Goal: Information Seeking & Learning: Learn about a topic

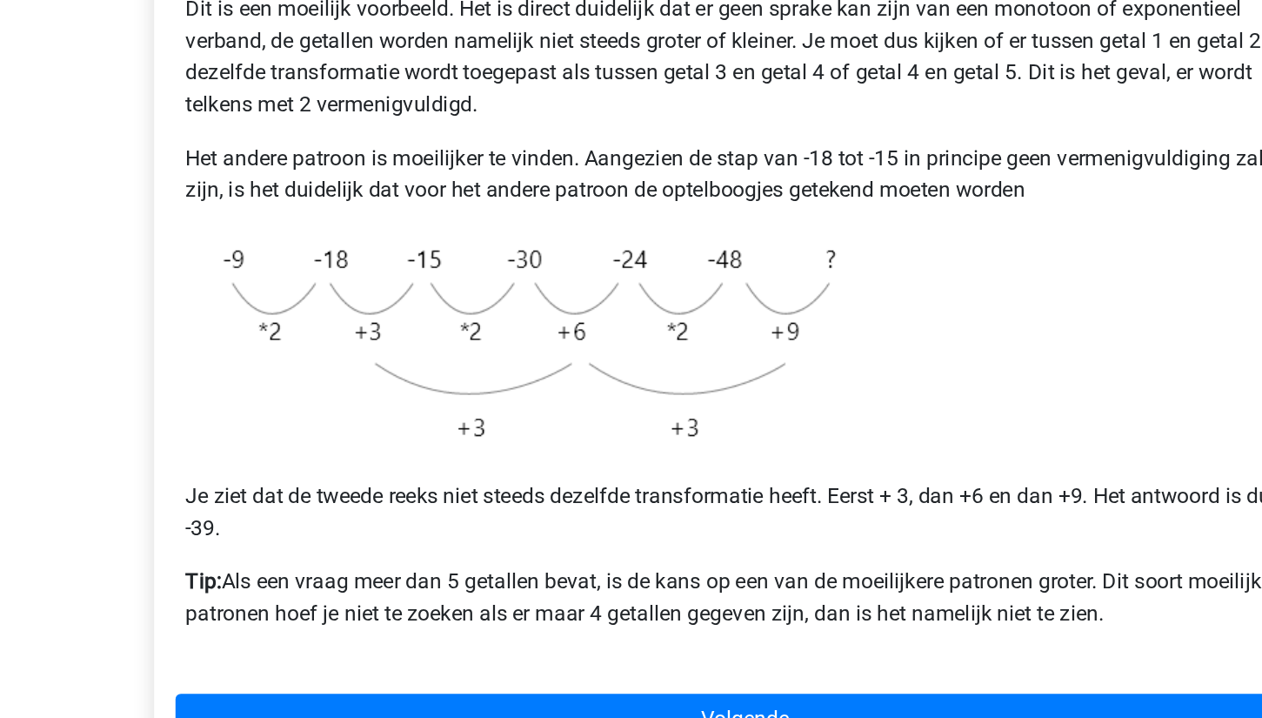
scroll to position [233, 0]
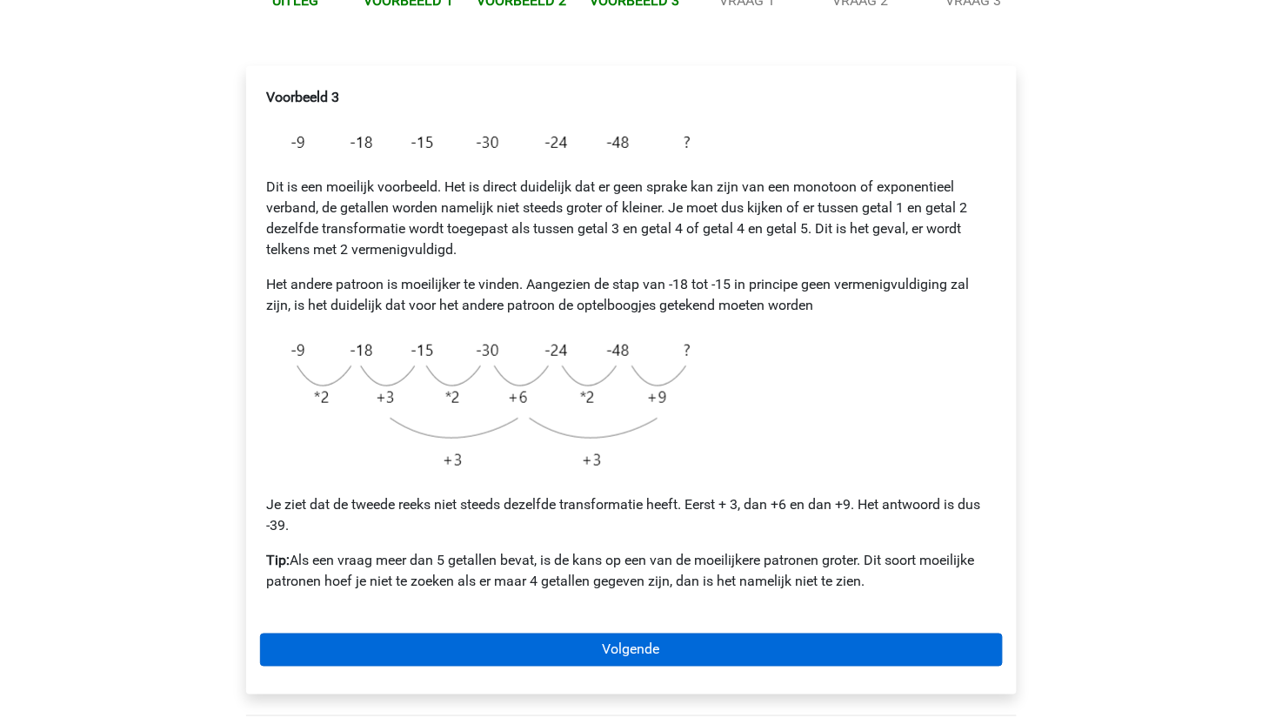
click at [658, 651] on link "Volgende" at bounding box center [631, 649] width 743 height 33
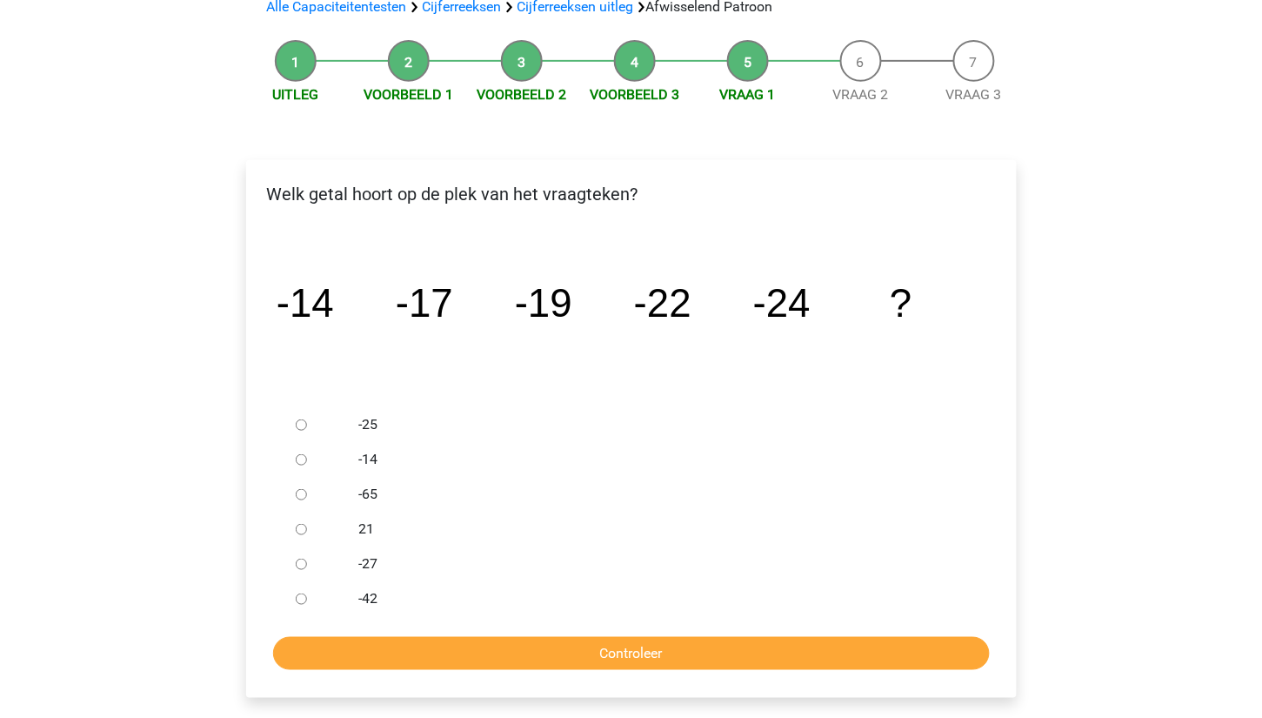
scroll to position [177, 0]
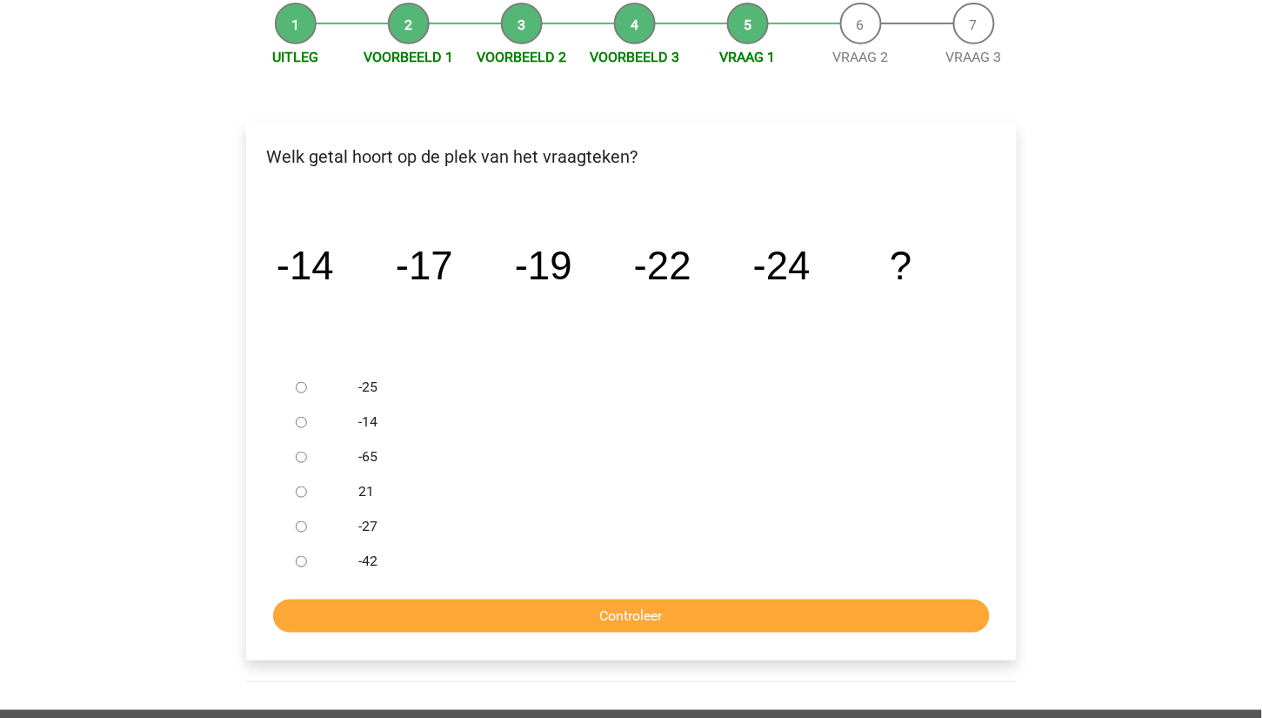
click at [300, 523] on input "-27" at bounding box center [301, 526] width 11 height 11
radio input "true"
click at [513, 600] on input "Controleer" at bounding box center [631, 615] width 717 height 33
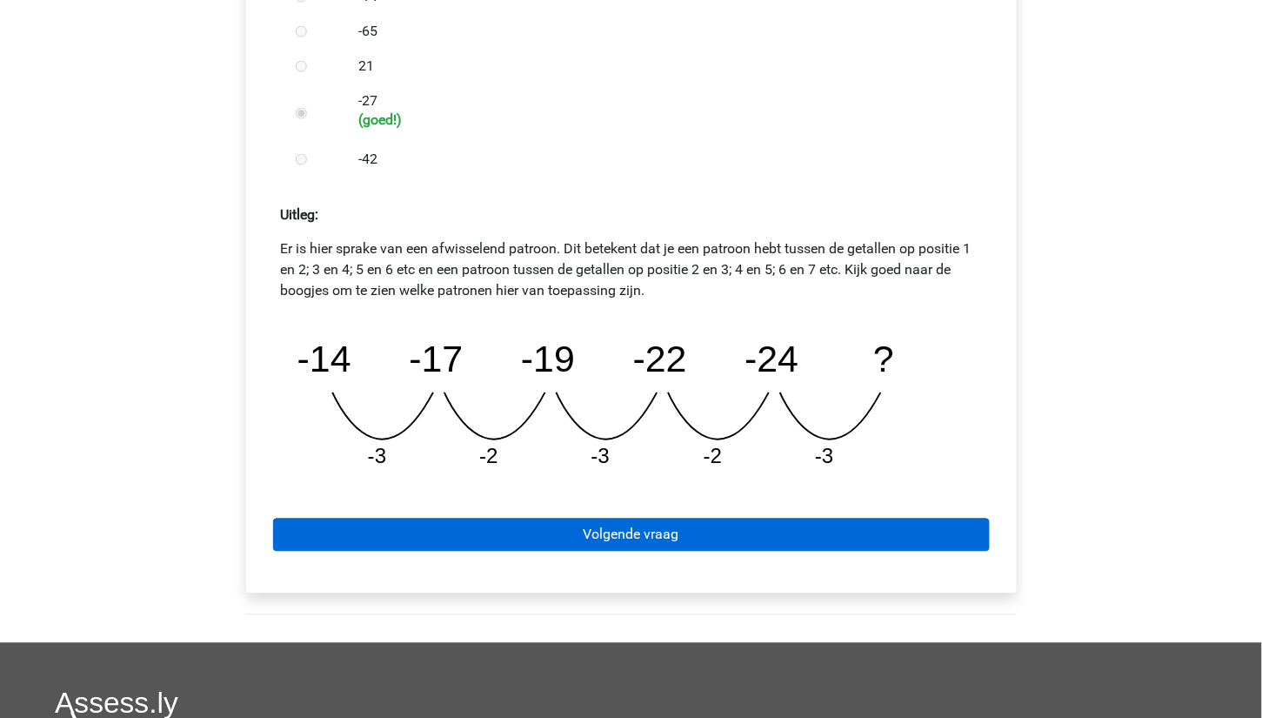
scroll to position [606, 0]
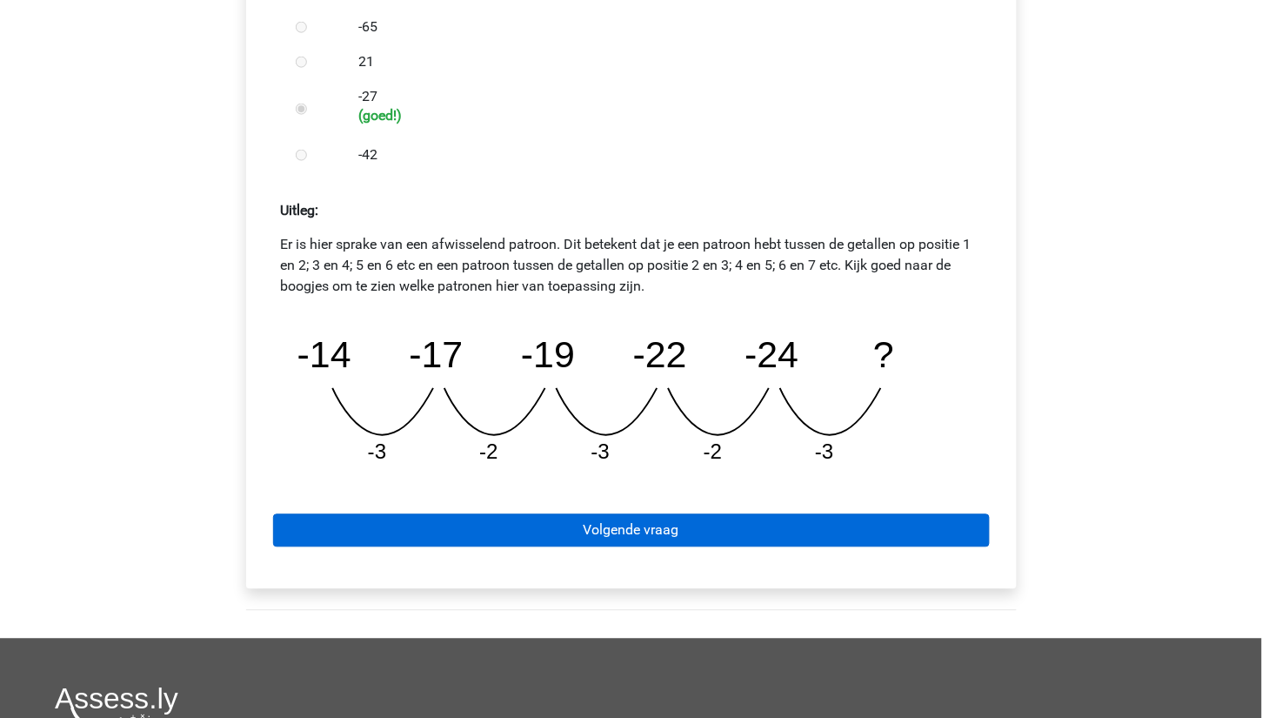
click at [531, 537] on link "Volgende vraag" at bounding box center [631, 530] width 717 height 33
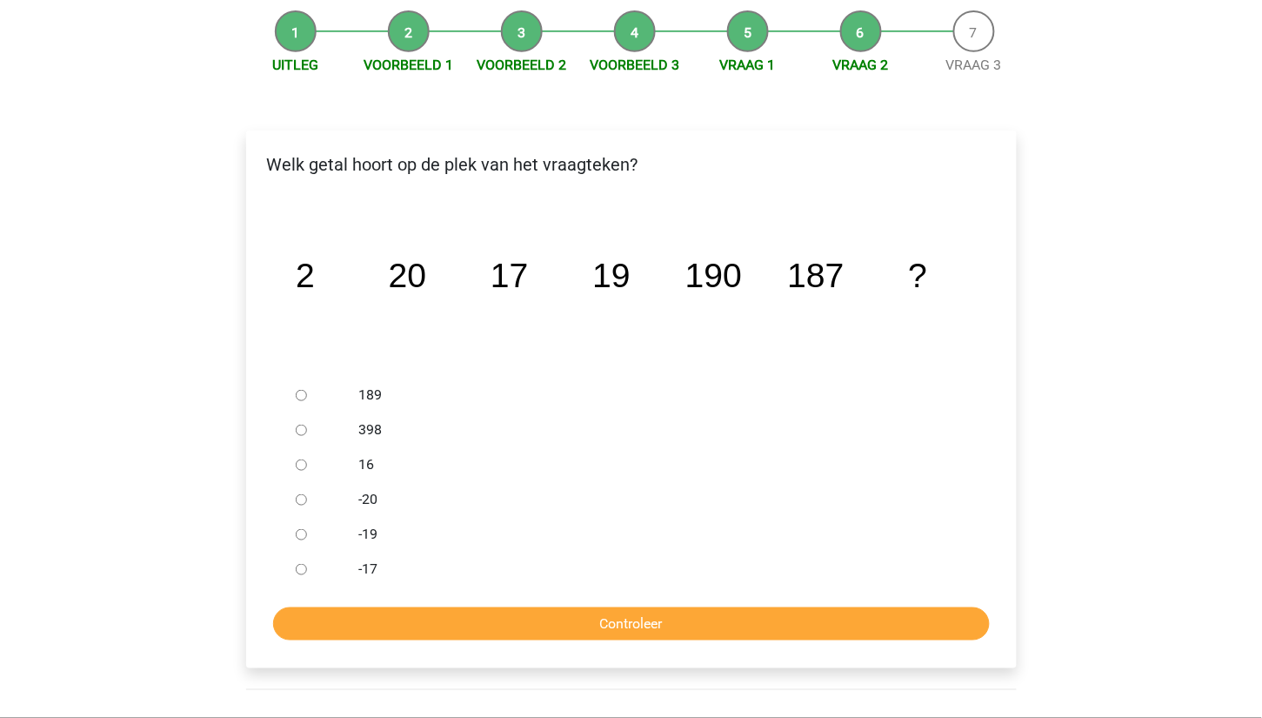
scroll to position [169, 0]
click at [299, 391] on input "189" at bounding box center [301, 395] width 11 height 11
radio input "true"
click at [449, 625] on input "Controleer" at bounding box center [631, 623] width 717 height 33
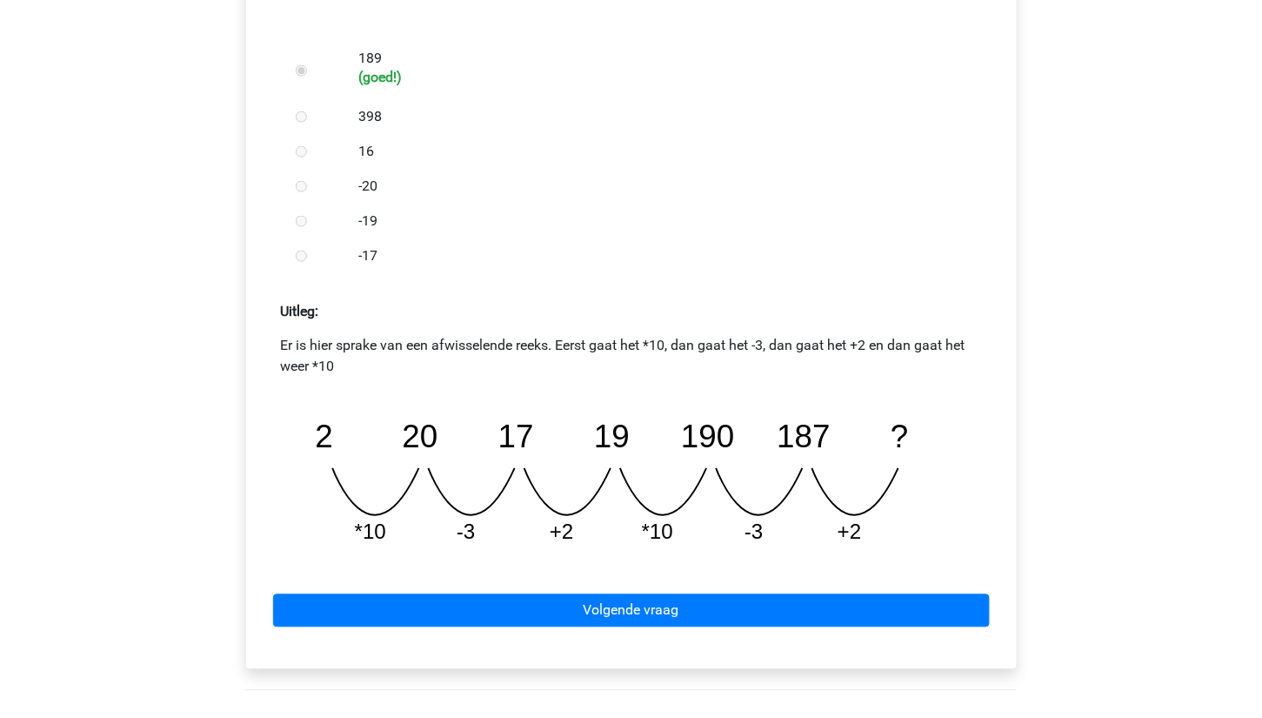
scroll to position [619, 0]
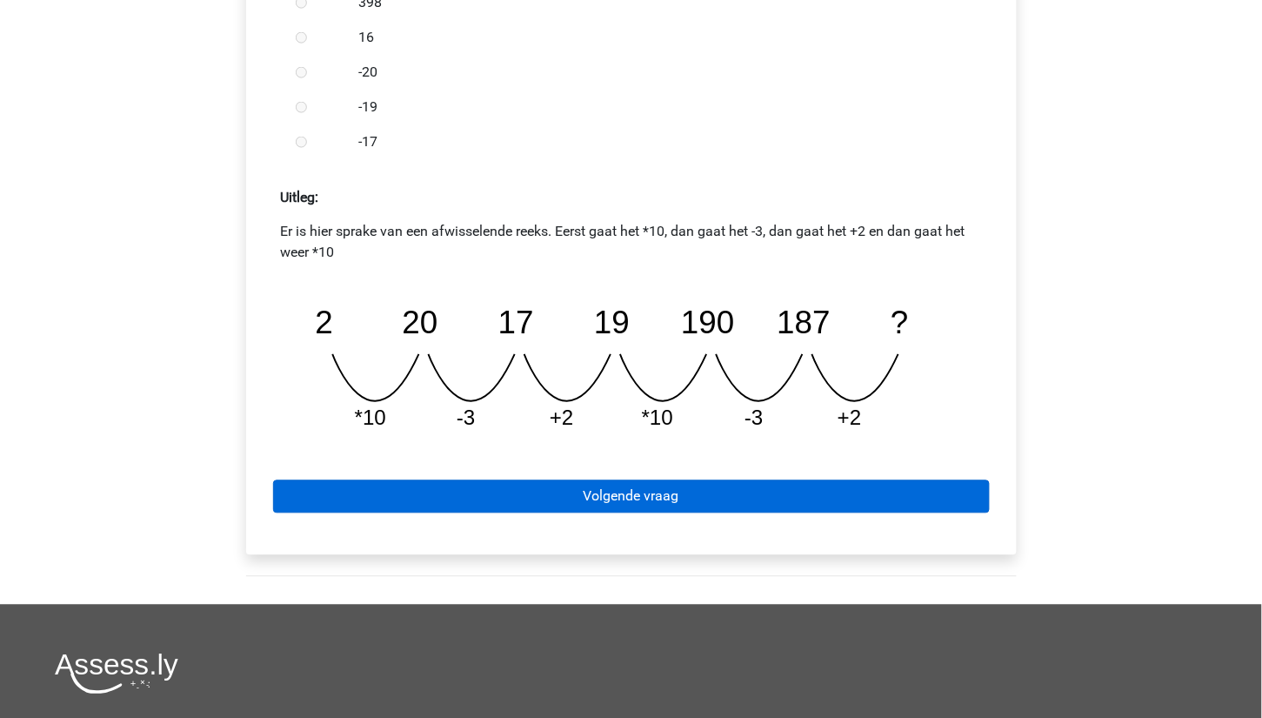
click at [692, 484] on link "Volgende vraag" at bounding box center [631, 496] width 717 height 33
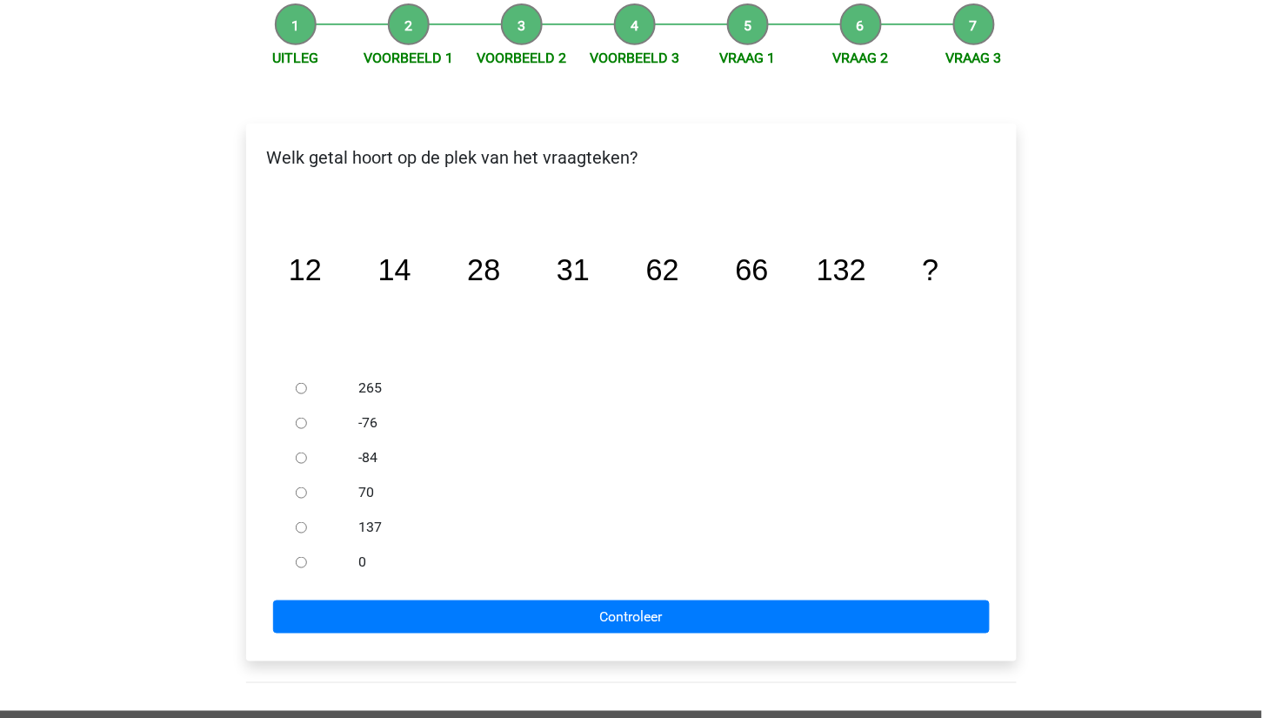
scroll to position [190, 0]
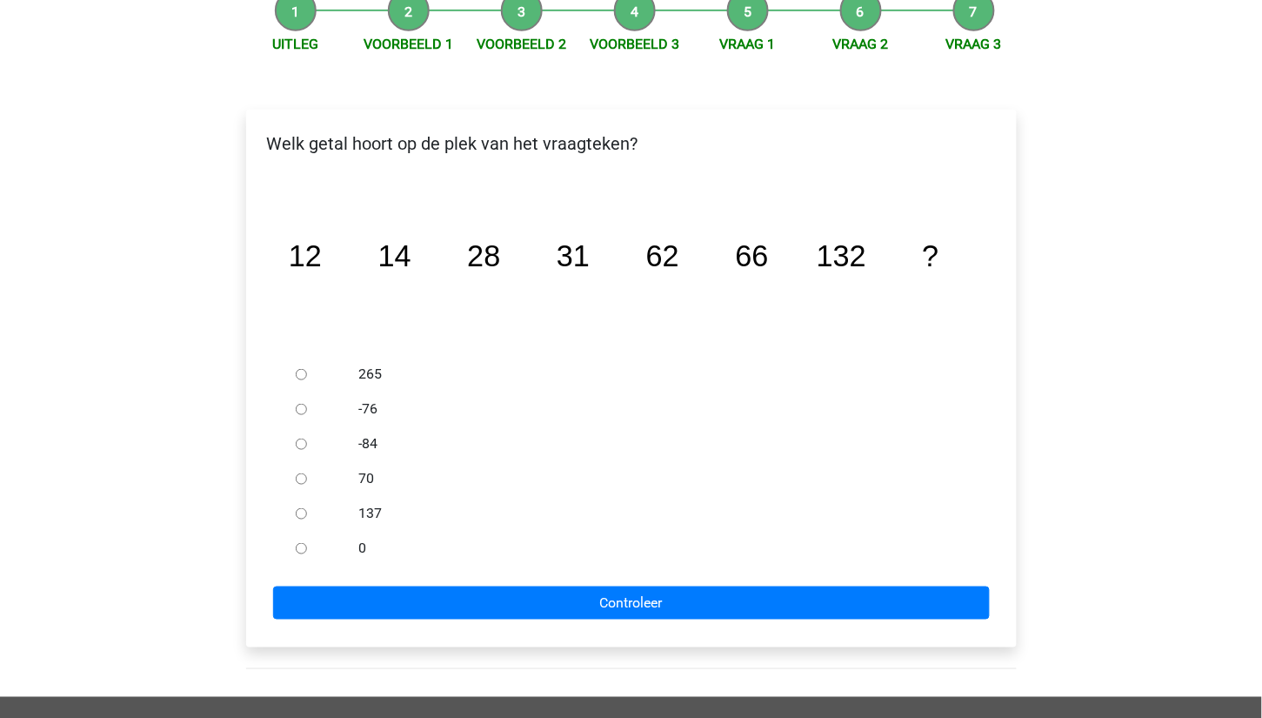
click at [297, 511] on input "137" at bounding box center [301, 513] width 11 height 11
radio input "true"
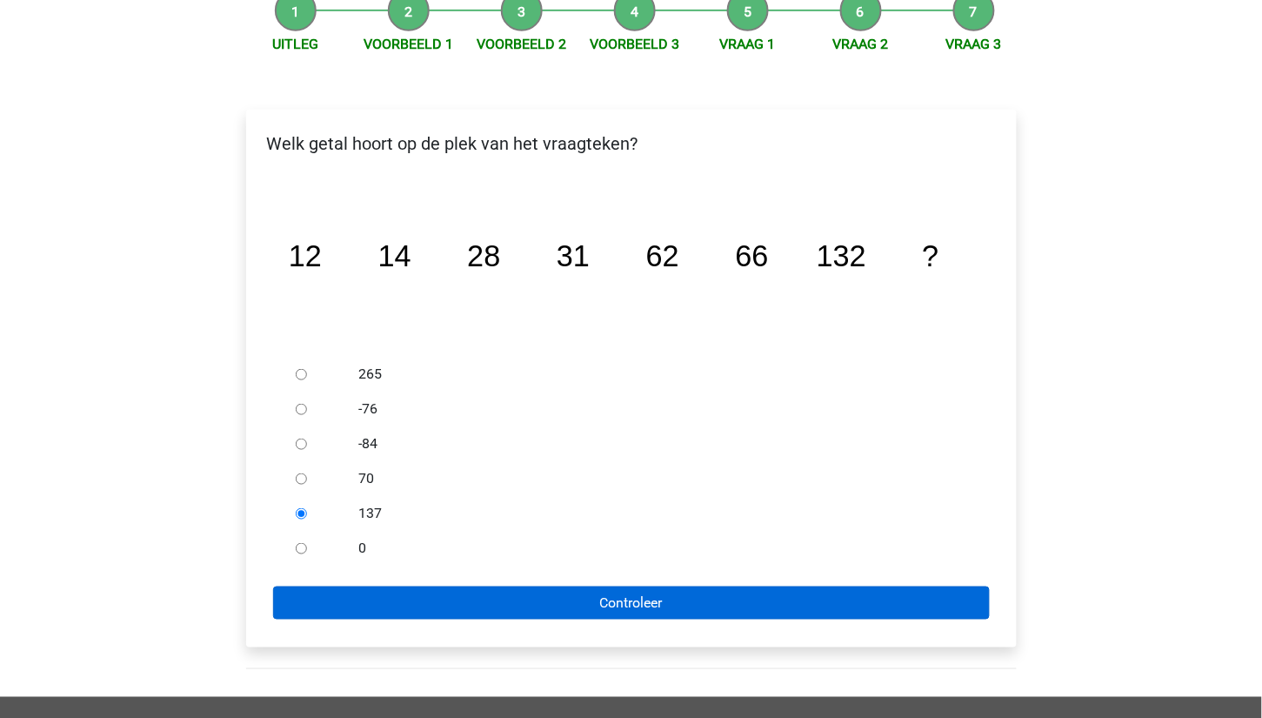
click at [507, 598] on input "Controleer" at bounding box center [631, 602] width 717 height 33
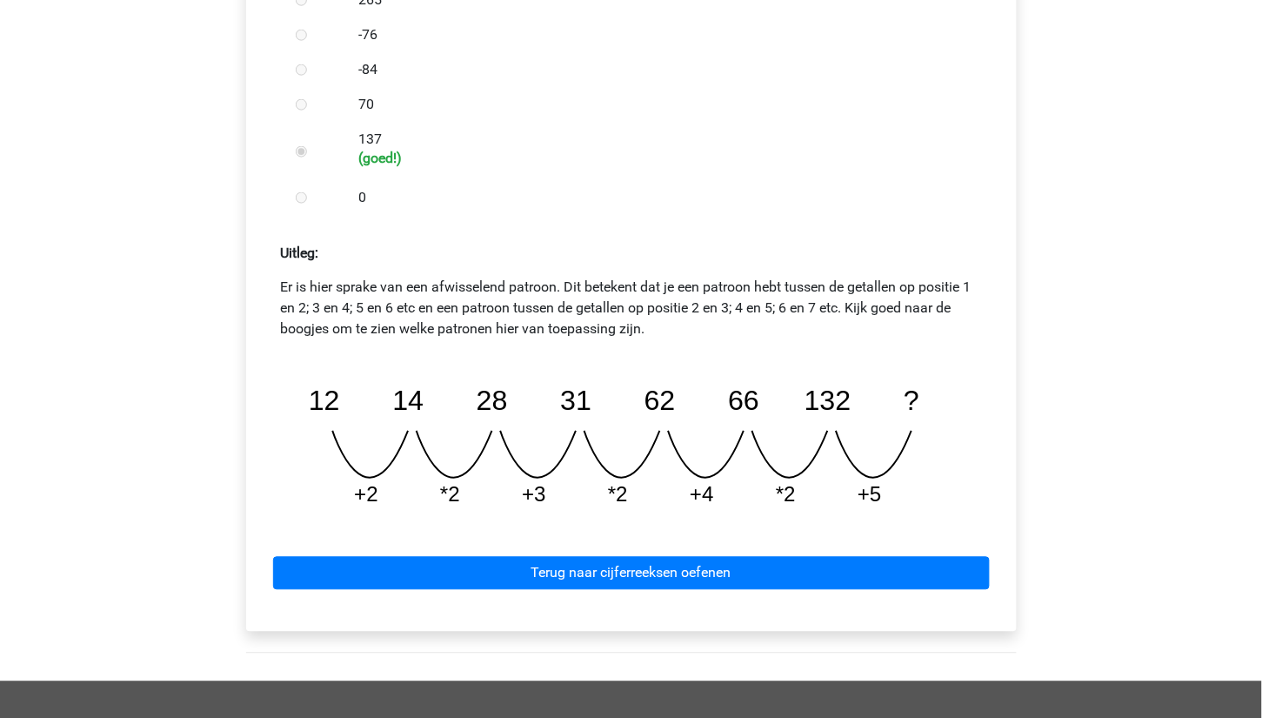
scroll to position [615, 0]
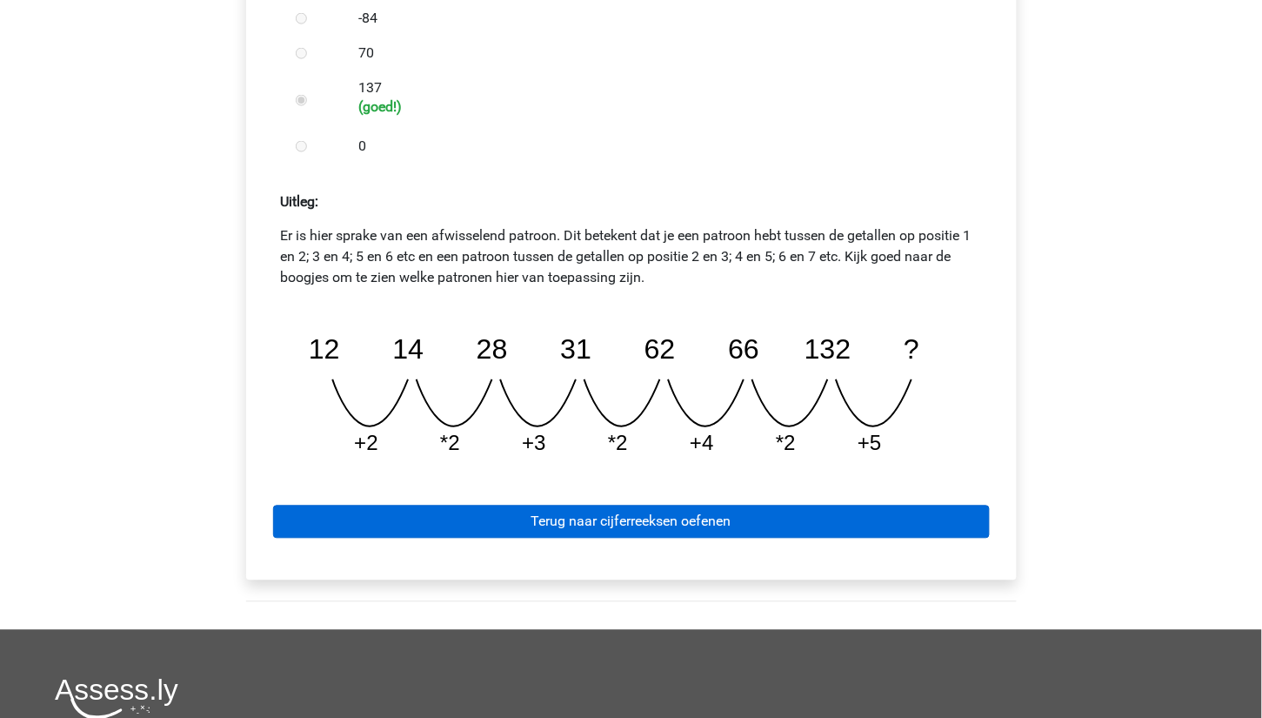
click at [617, 519] on link "Terug naar cijferreeksen oefenen" at bounding box center [631, 521] width 717 height 33
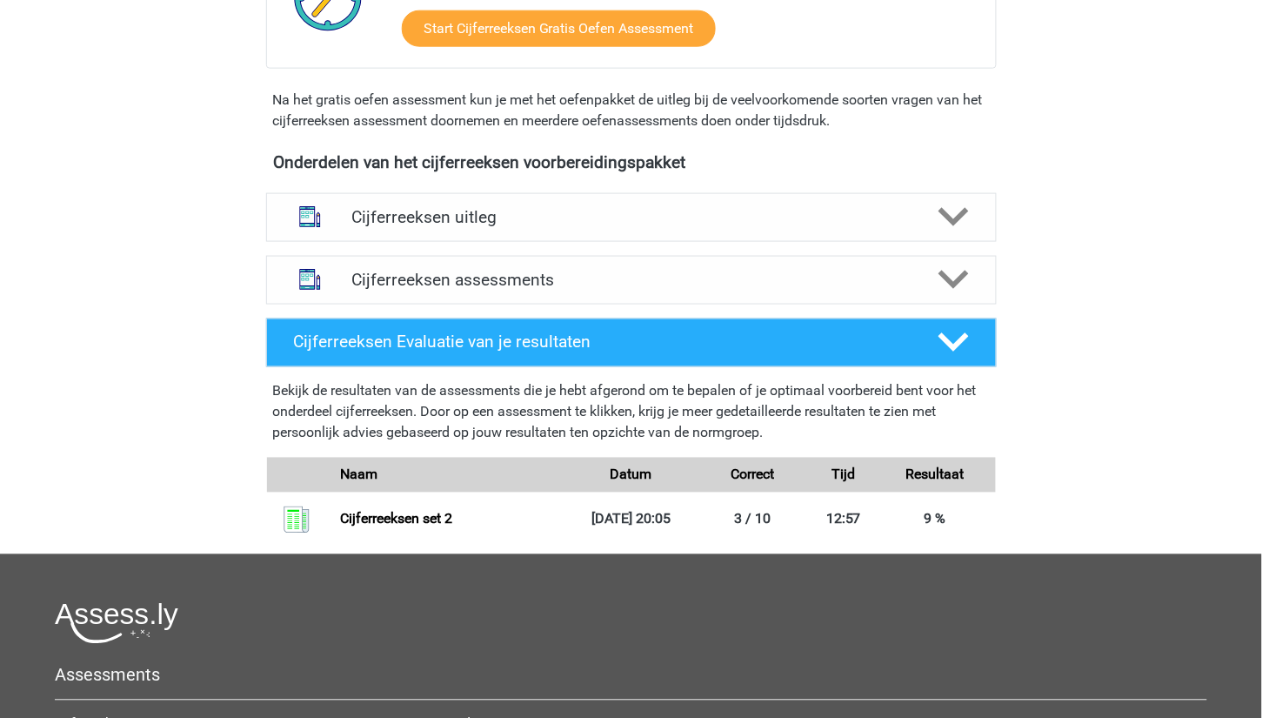
scroll to position [511, 0]
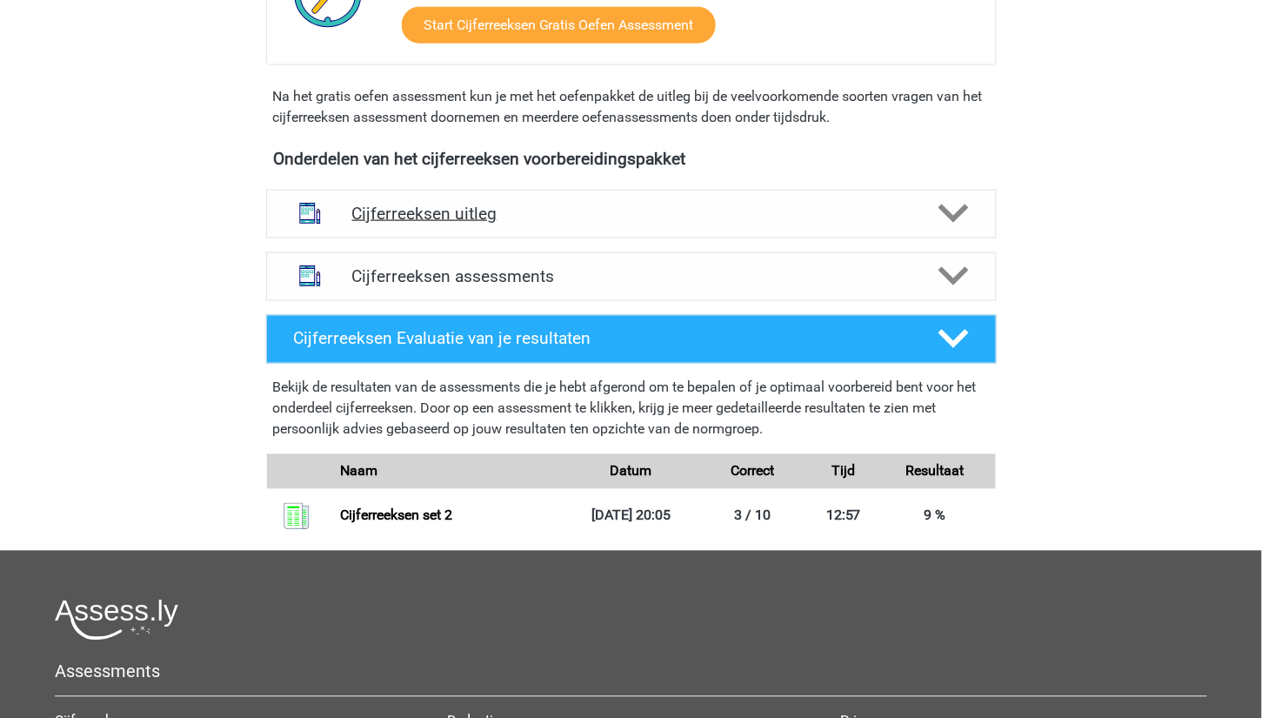
click at [648, 224] on h4 "Cijferreeksen uitleg" at bounding box center [631, 214] width 558 height 20
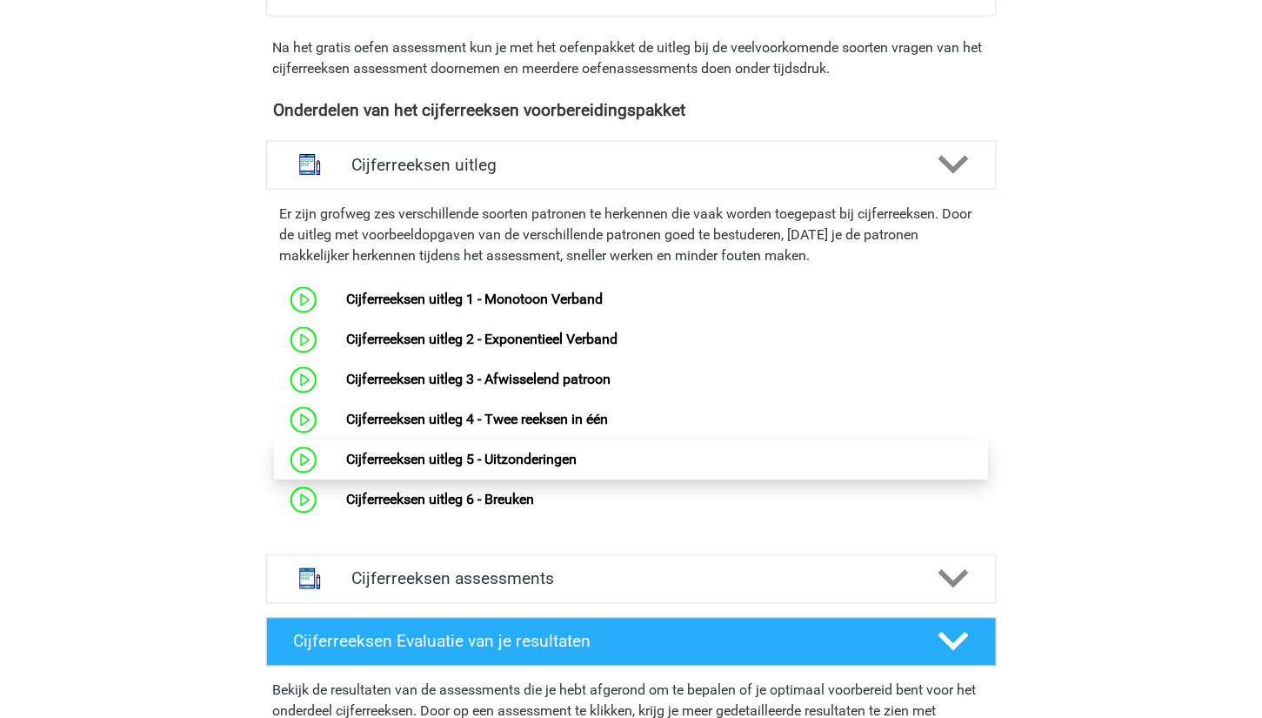
scroll to position [561, 0]
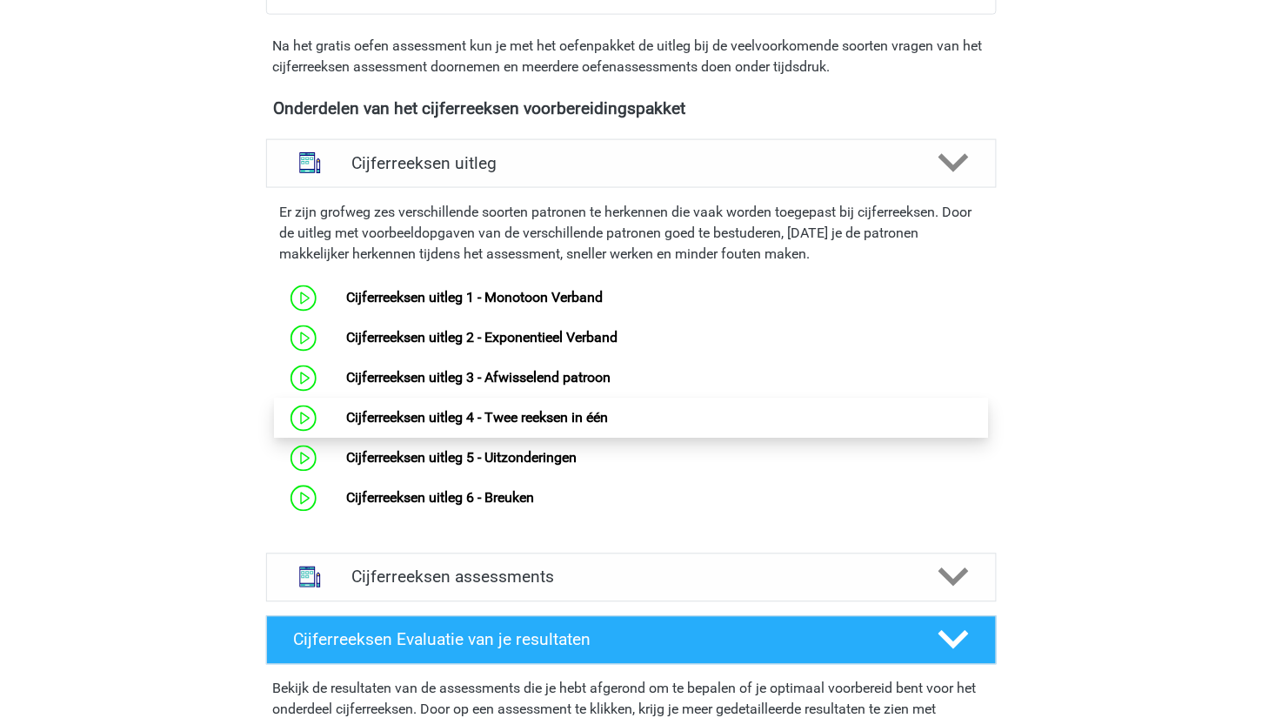
click at [517, 426] on link "Cijferreeksen uitleg 4 - Twee reeksen in één" at bounding box center [477, 418] width 262 height 17
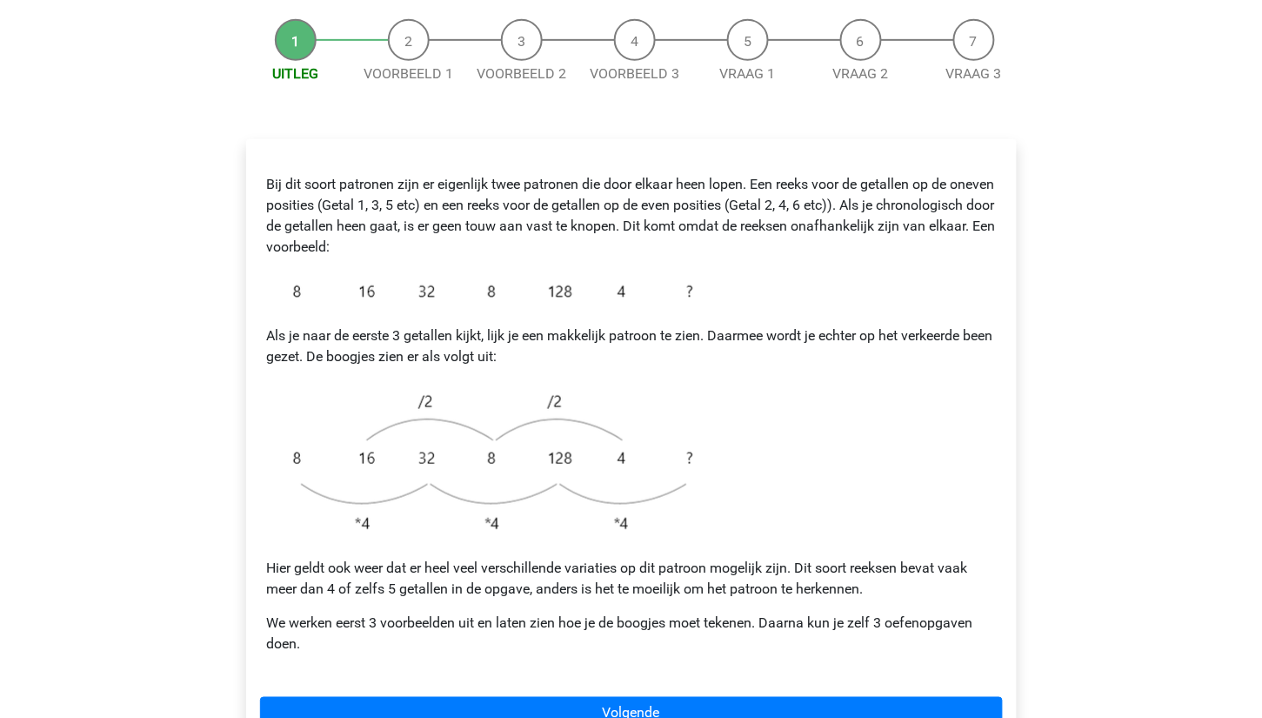
scroll to position [215, 0]
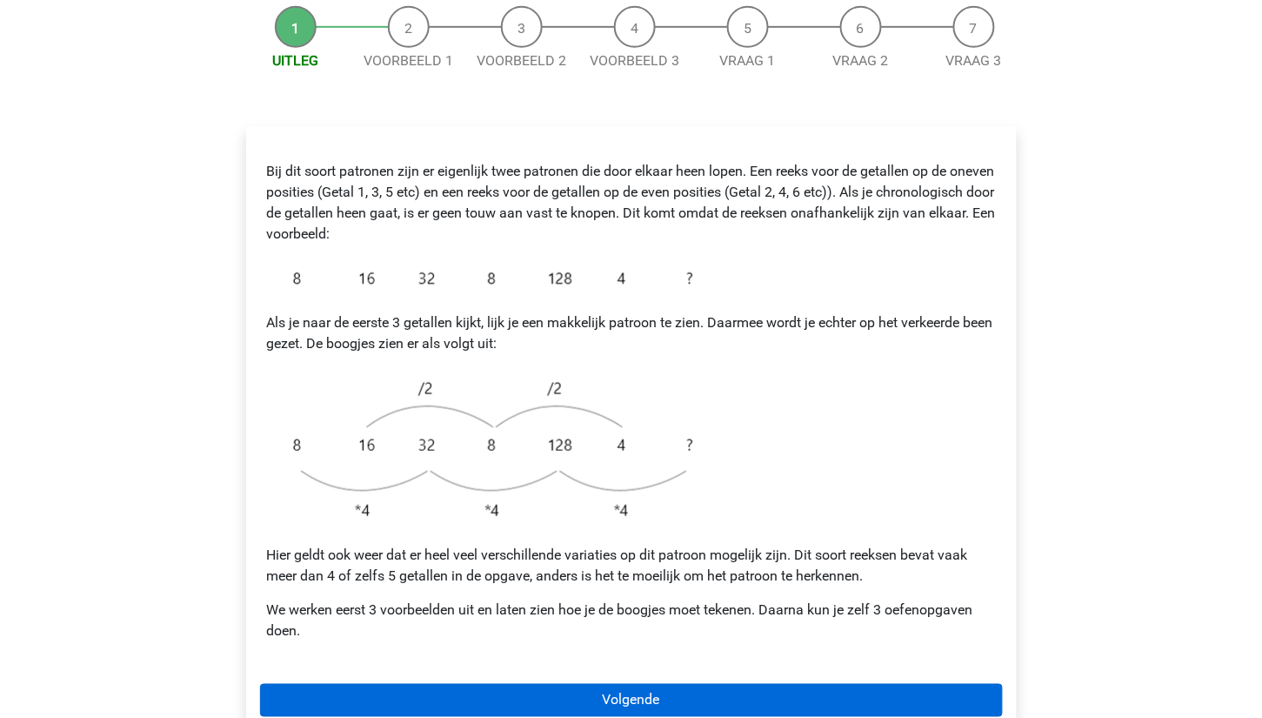
click at [642, 684] on link "Volgende" at bounding box center [631, 700] width 743 height 33
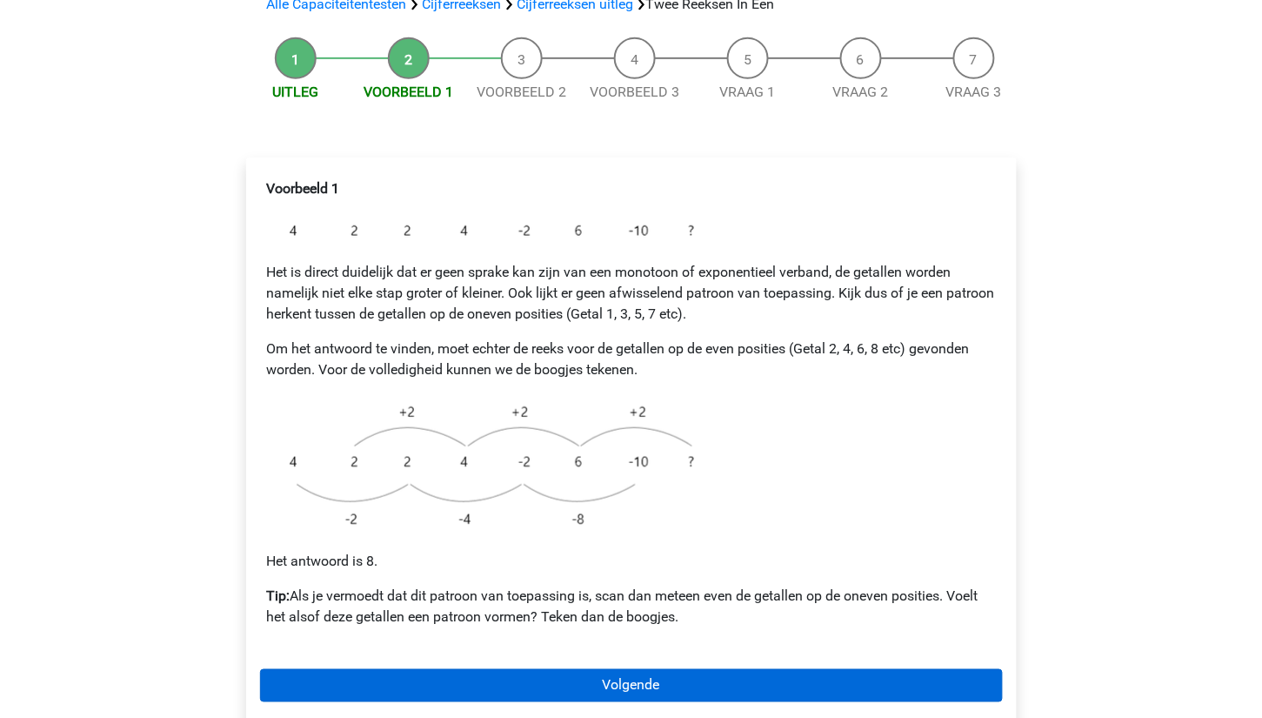
scroll to position [183, 0]
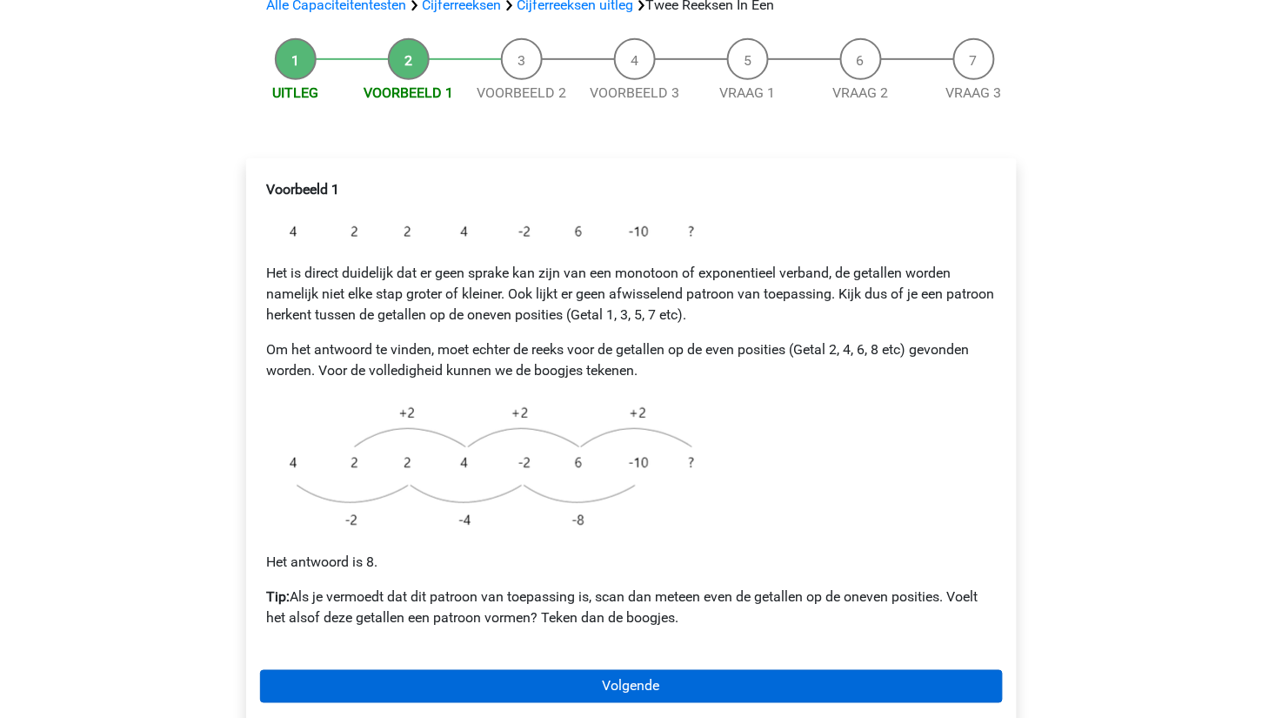
click at [750, 670] on link "Volgende" at bounding box center [631, 686] width 743 height 33
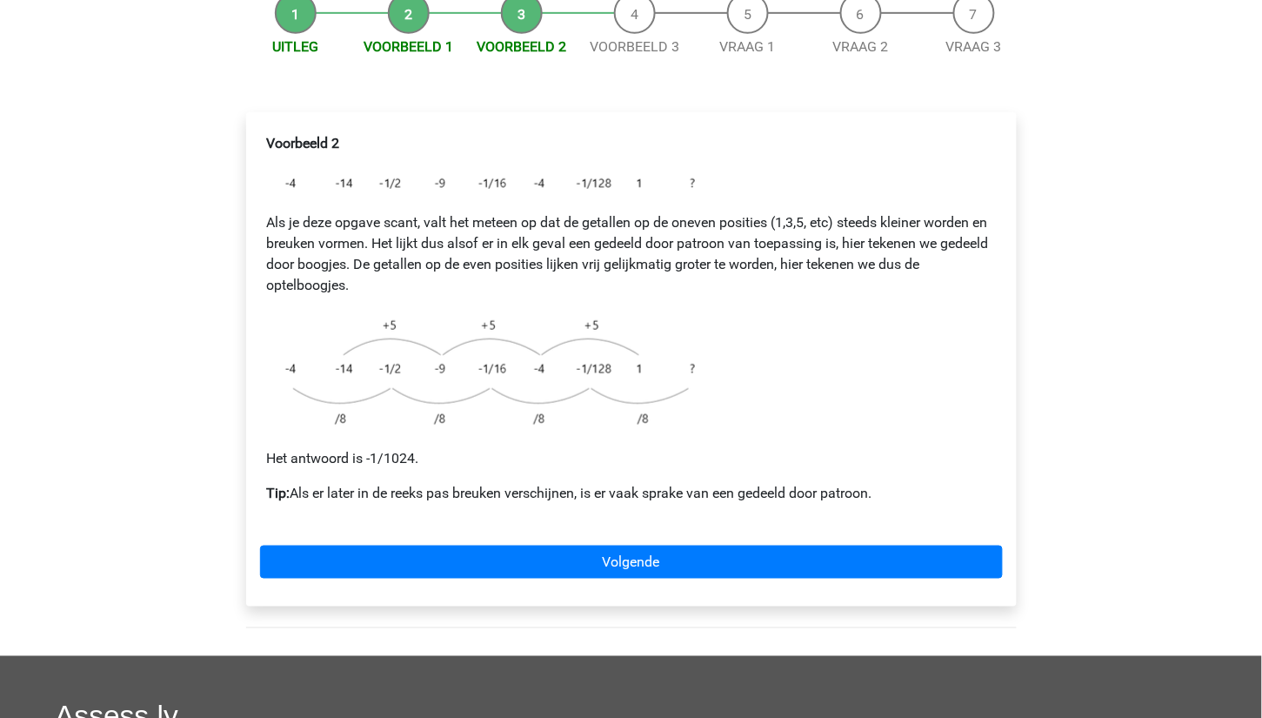
scroll to position [175, 0]
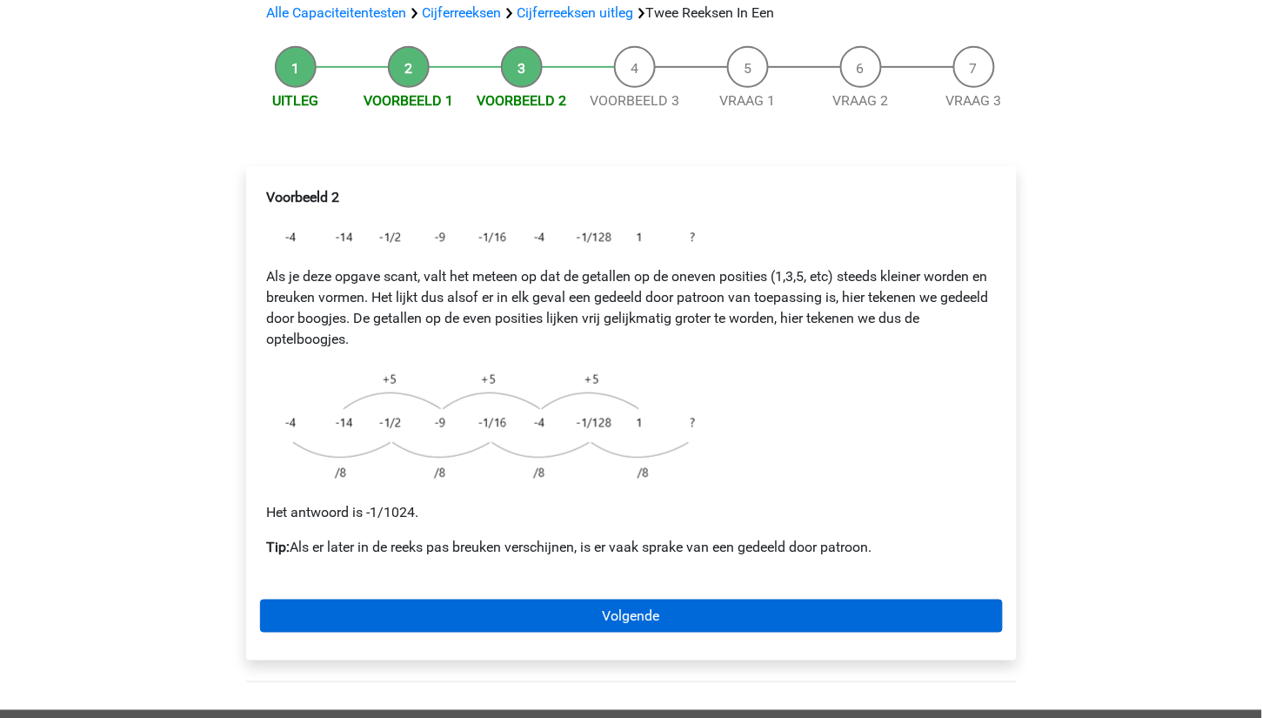
click at [668, 599] on link "Volgende" at bounding box center [631, 615] width 743 height 33
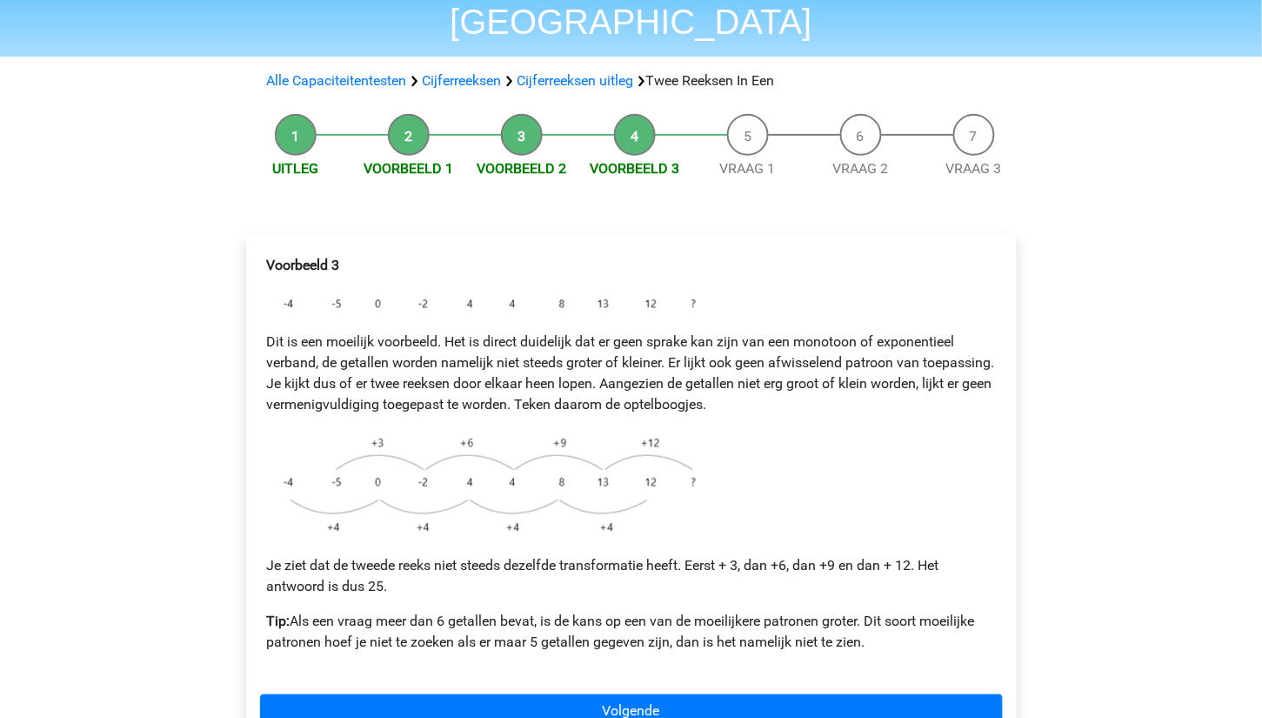
scroll to position [129, 0]
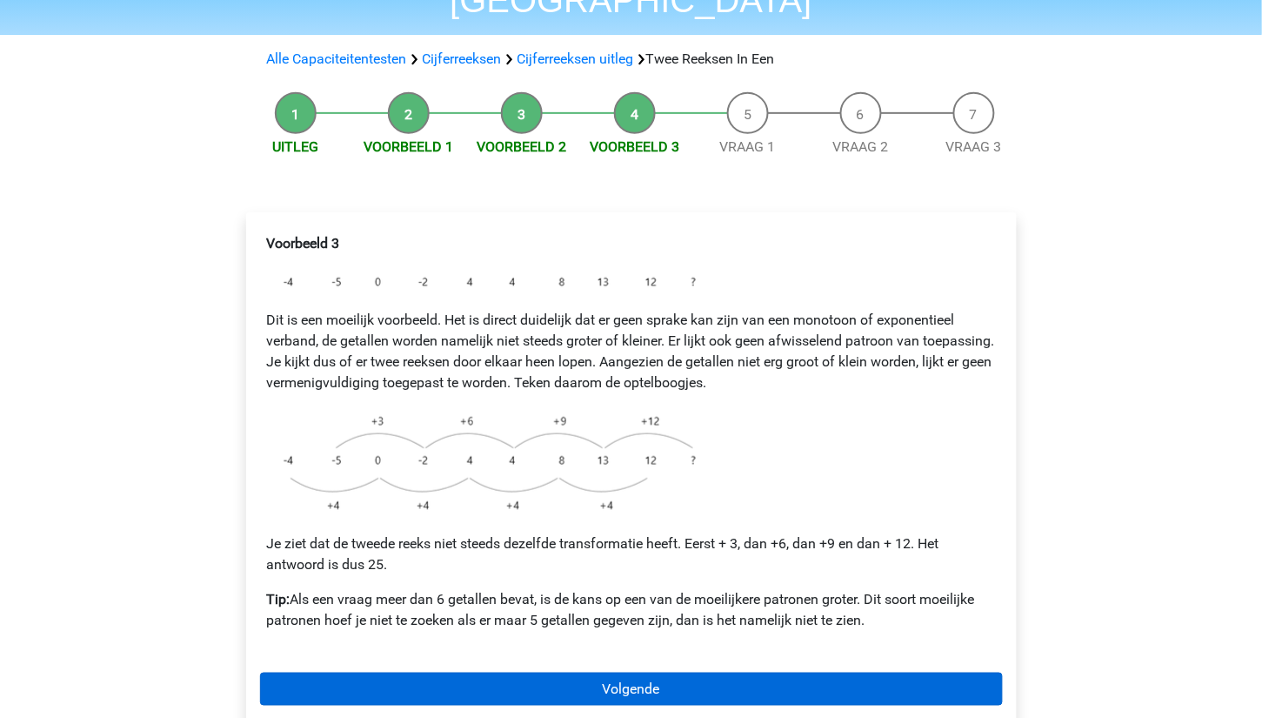
click at [683, 672] on link "Volgende" at bounding box center [631, 688] width 743 height 33
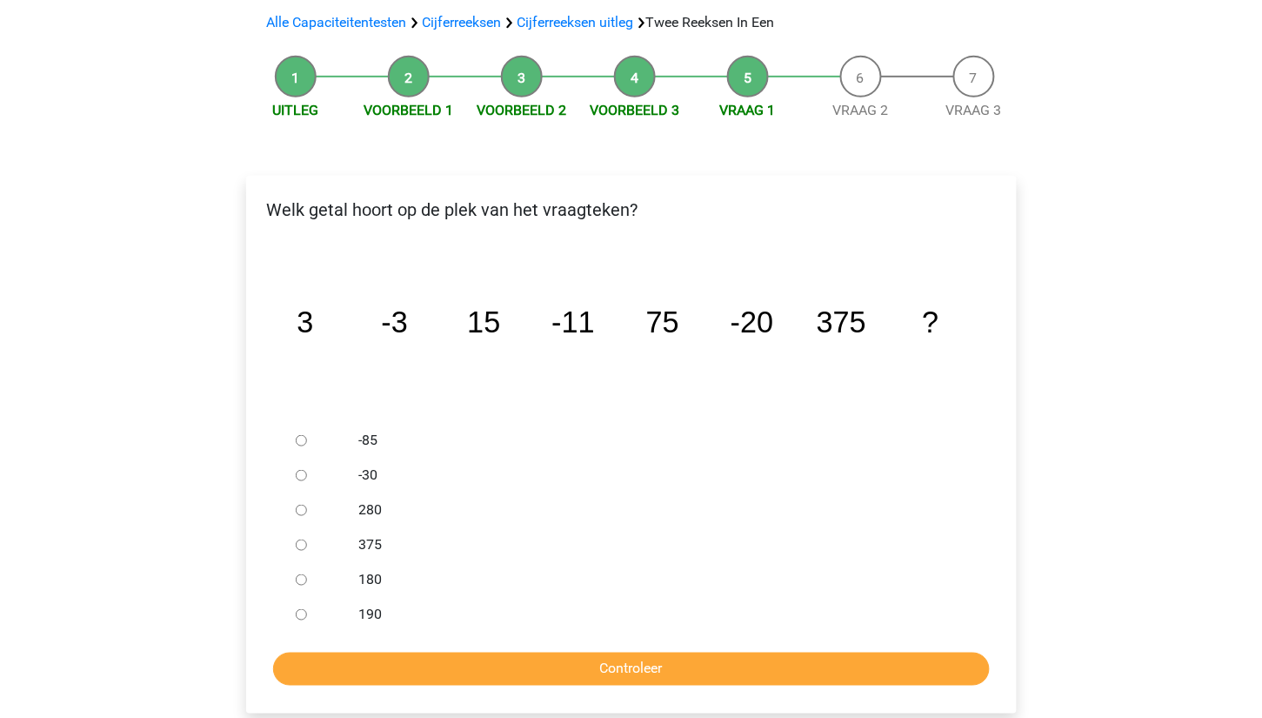
scroll to position [165, 0]
click at [299, 470] on input "-30" at bounding box center [301, 475] width 11 height 11
radio input "true"
click at [511, 652] on input "Controleer" at bounding box center [631, 668] width 717 height 33
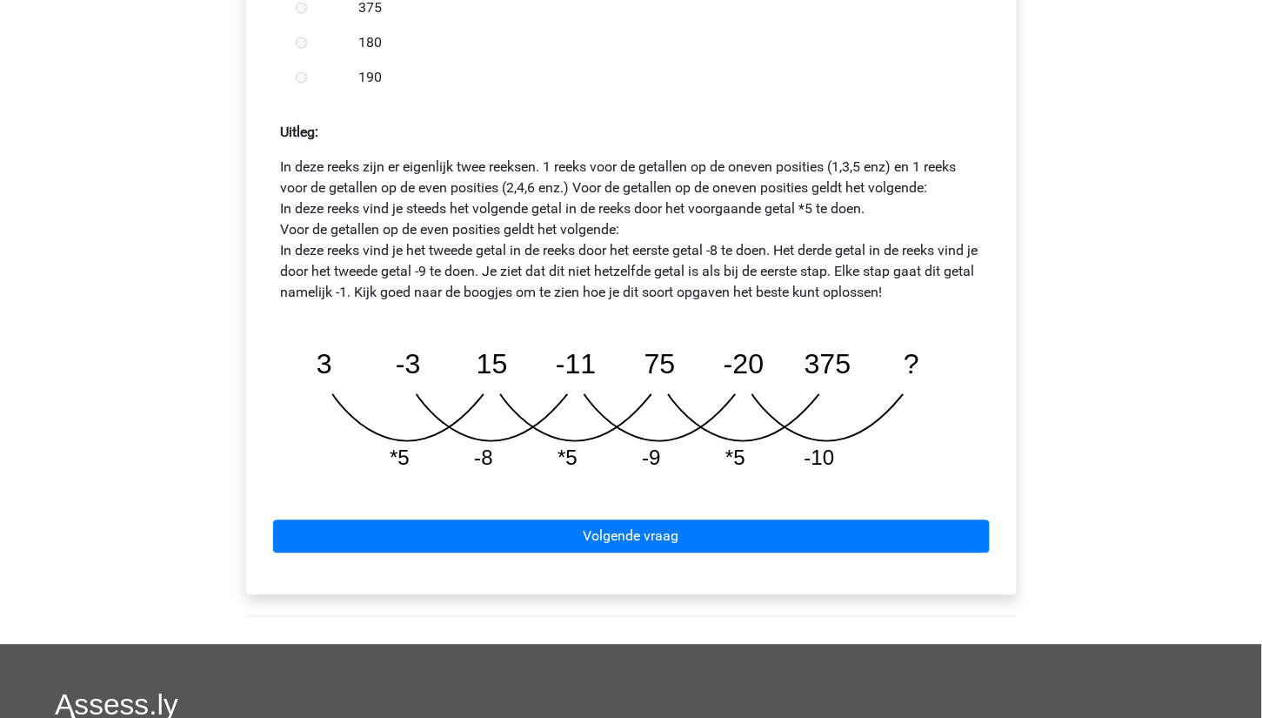
scroll to position [726, 0]
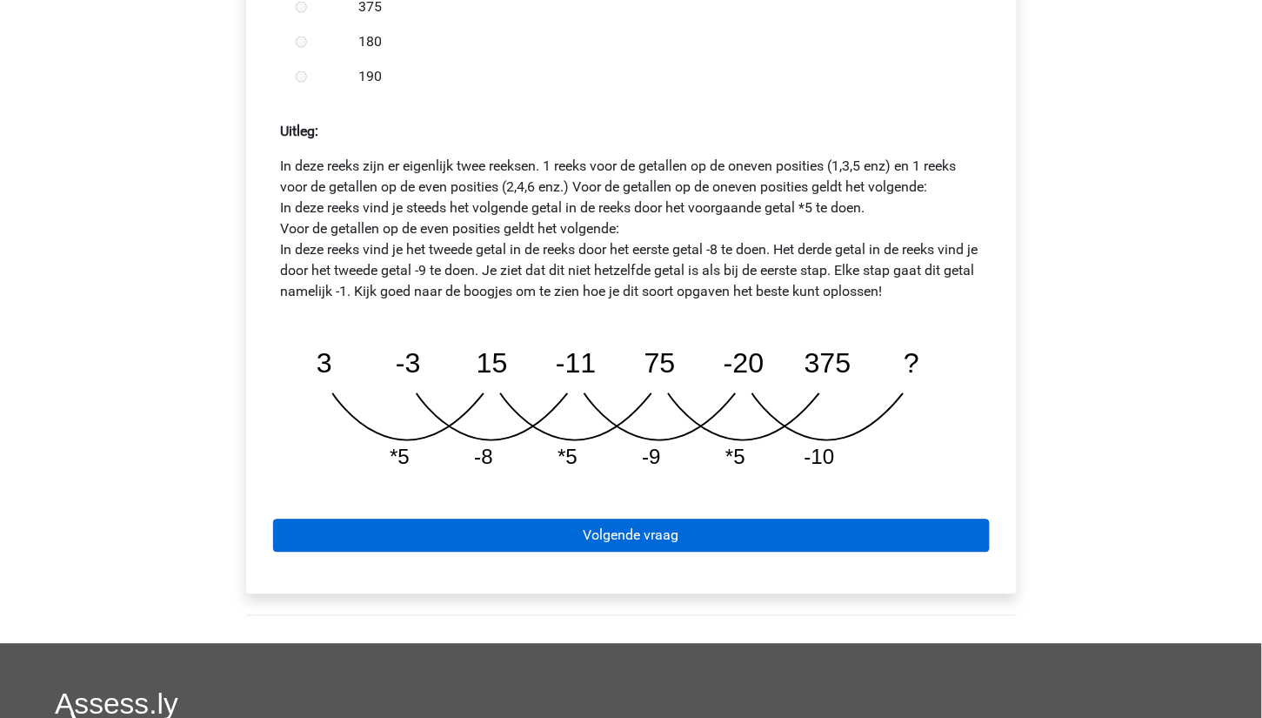
click at [685, 519] on link "Volgende vraag" at bounding box center [631, 535] width 717 height 33
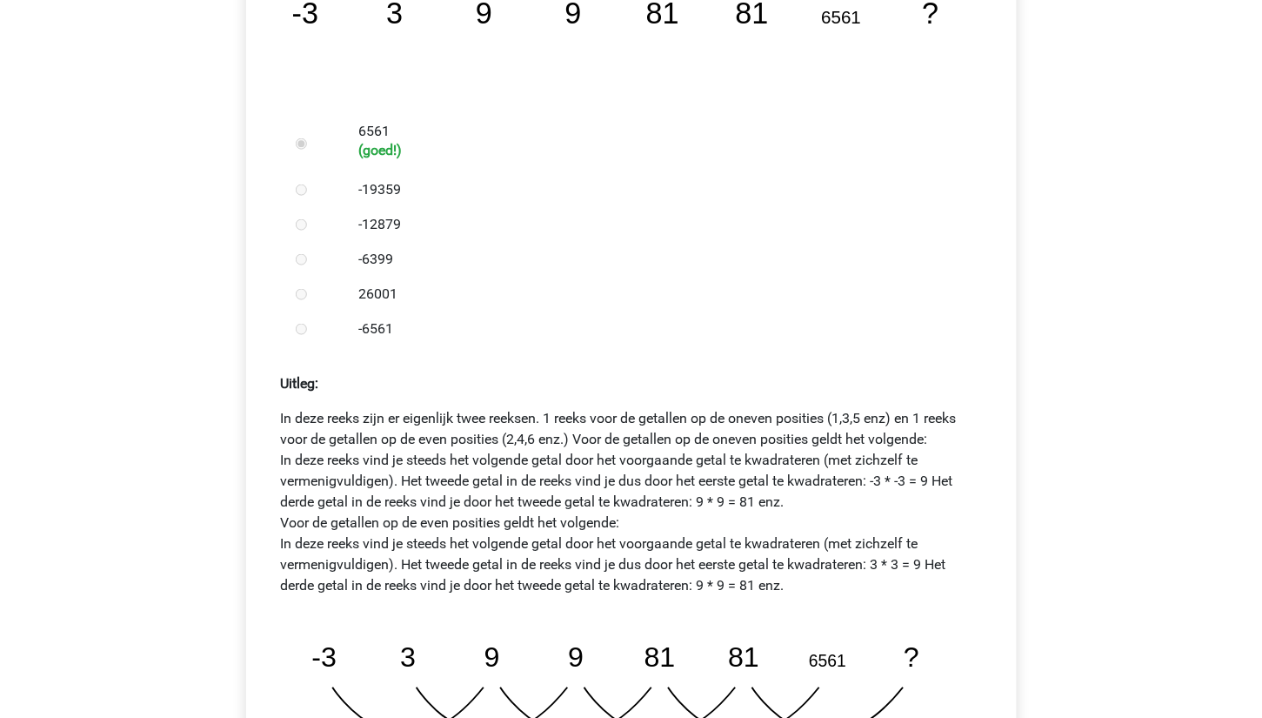
scroll to position [863, 0]
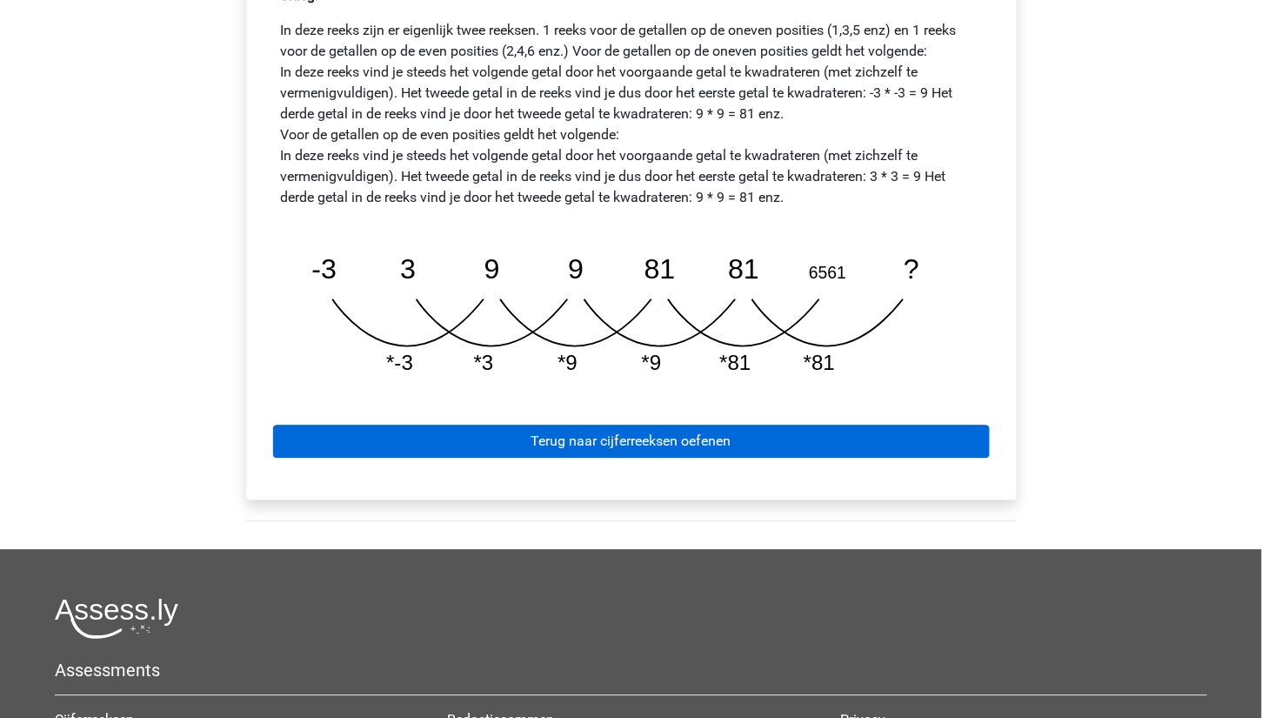
click at [595, 424] on link "Terug naar cijferreeksen oefenen" at bounding box center [631, 440] width 717 height 33
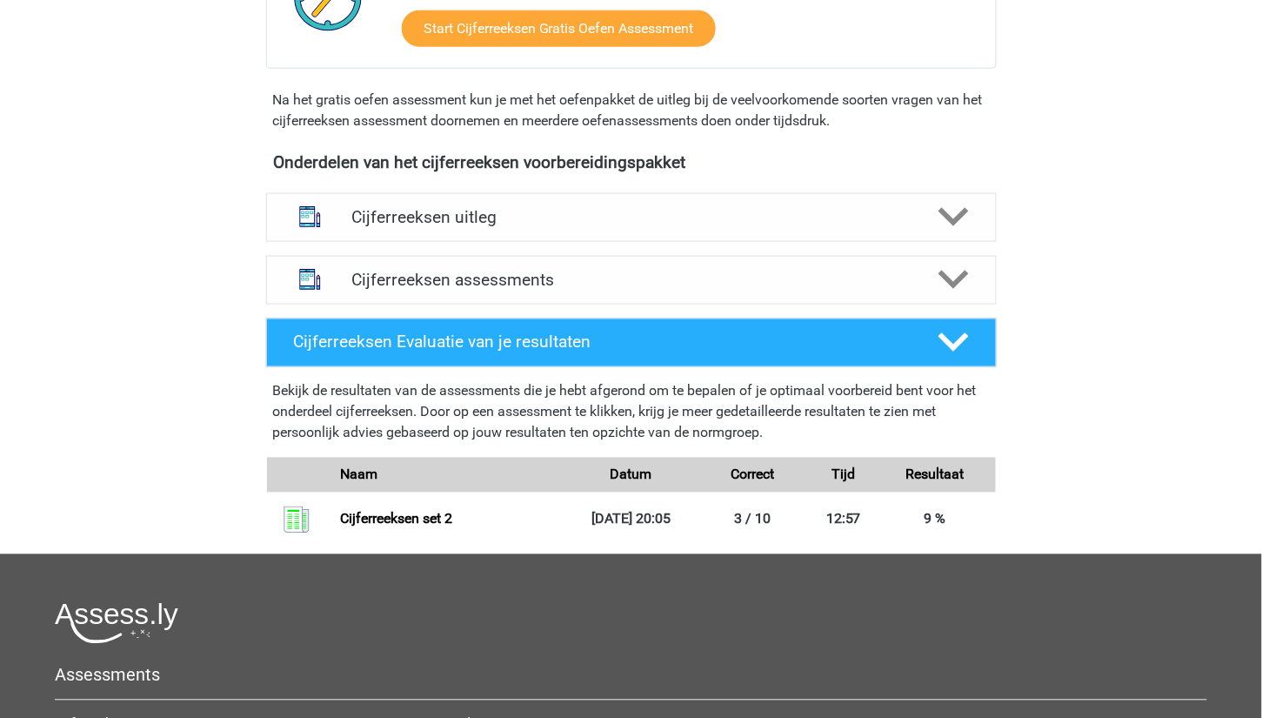
scroll to position [471, 0]
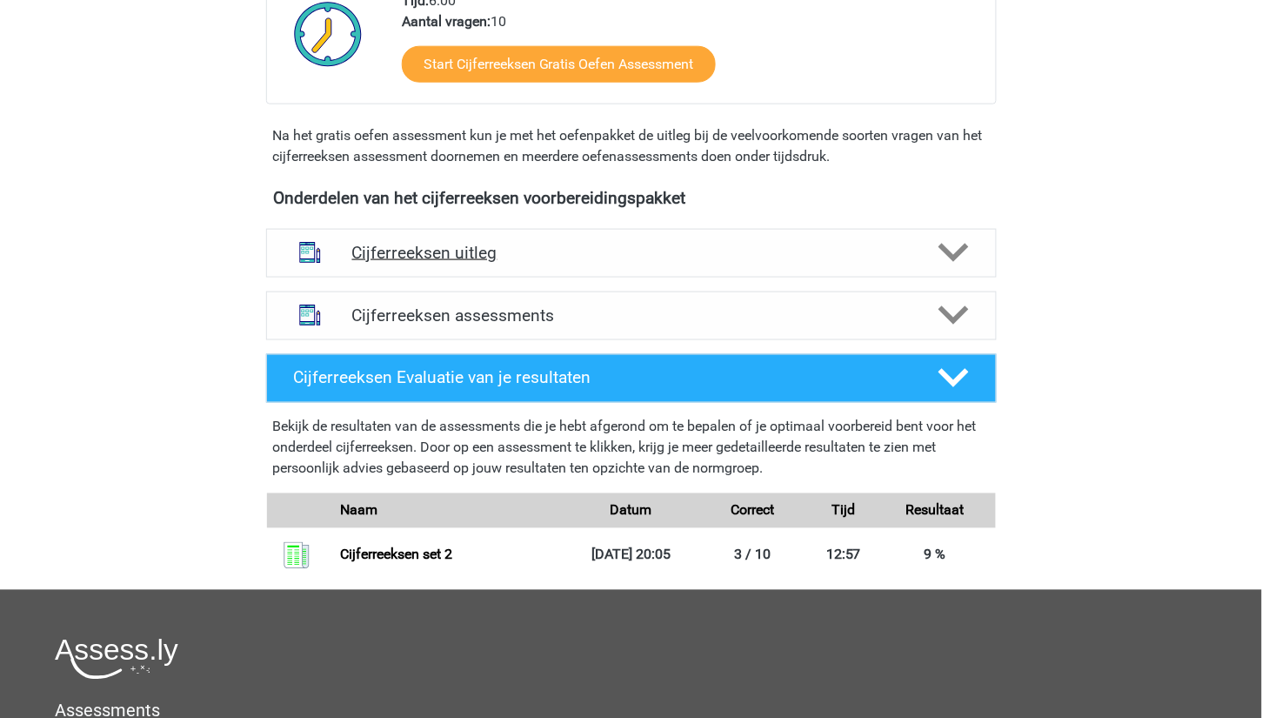
click at [622, 263] on h4 "Cijferreeksen uitleg" at bounding box center [631, 253] width 558 height 20
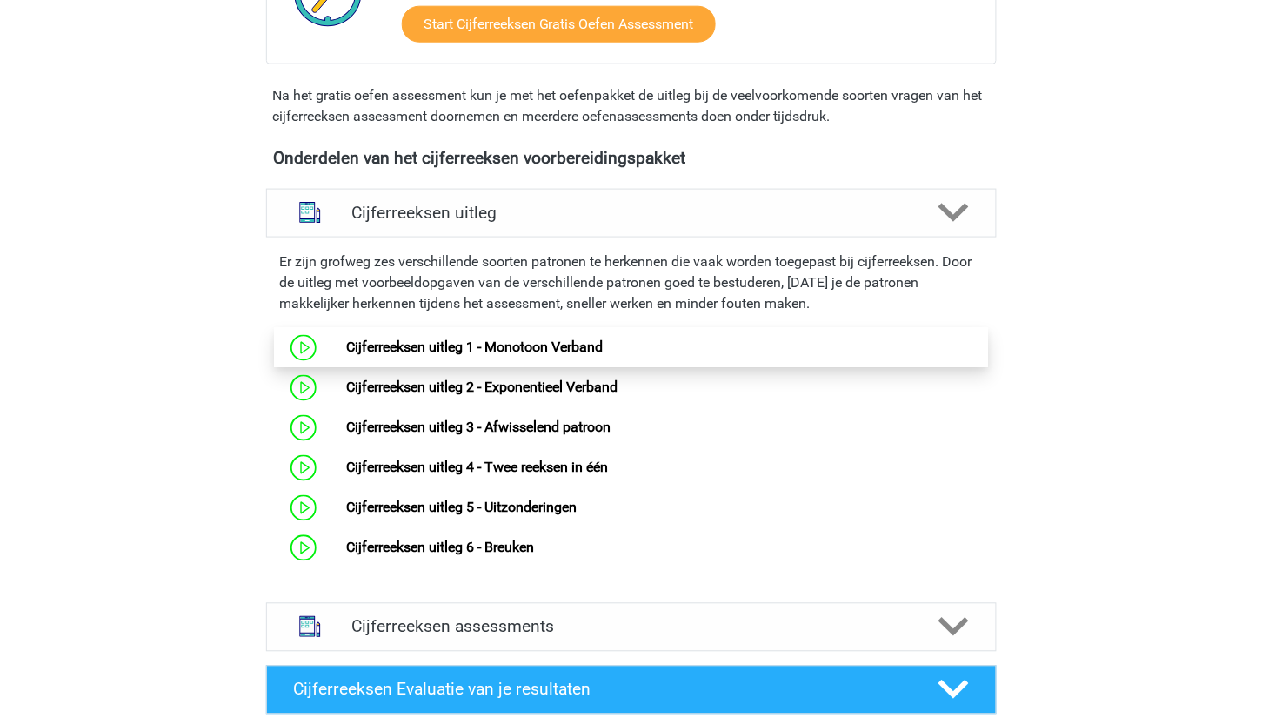
scroll to position [518, 0]
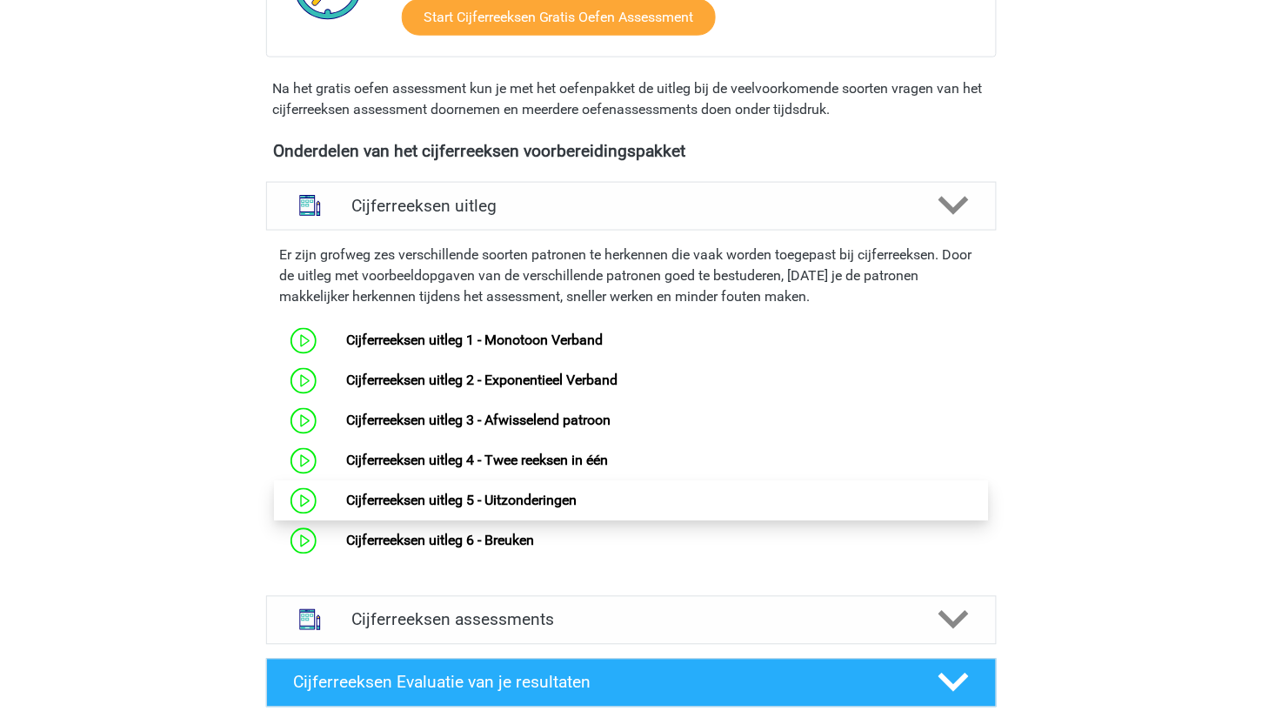
click at [513, 506] on link "Cijferreeksen uitleg 5 - Uitzonderingen" at bounding box center [461, 500] width 231 height 17
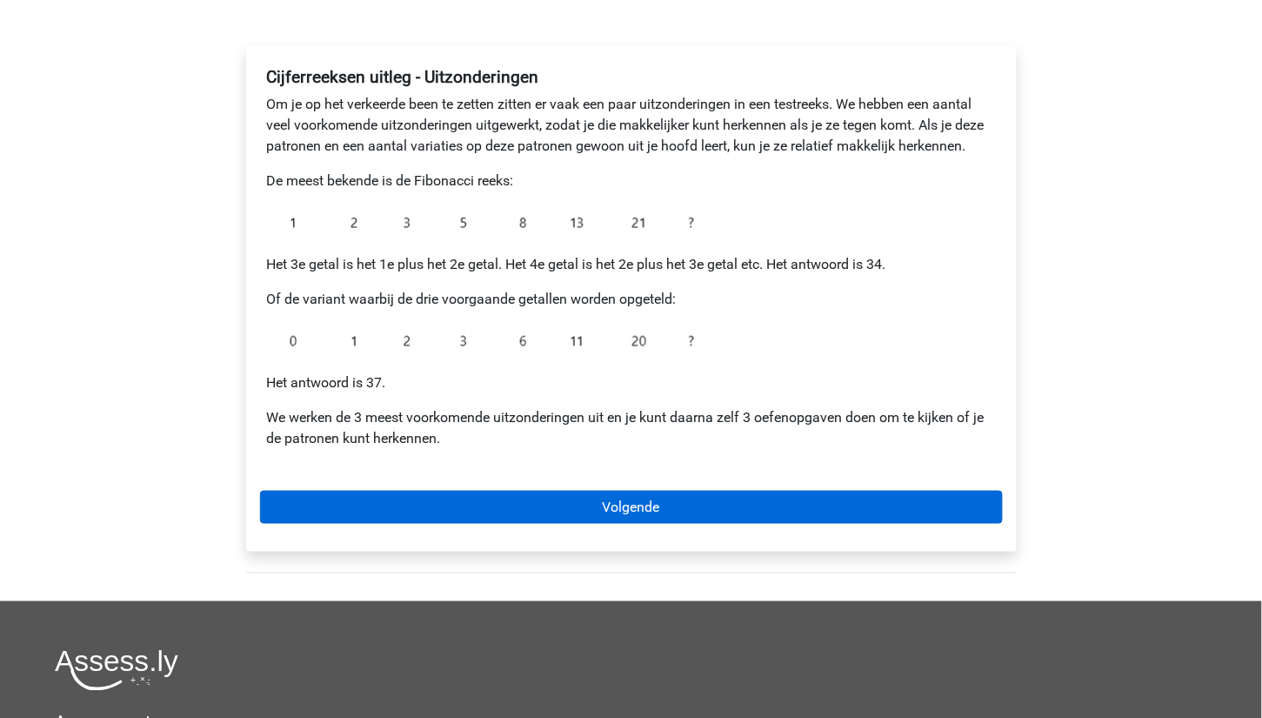
scroll to position [253, 0]
click at [692, 511] on link "Volgende" at bounding box center [631, 507] width 743 height 33
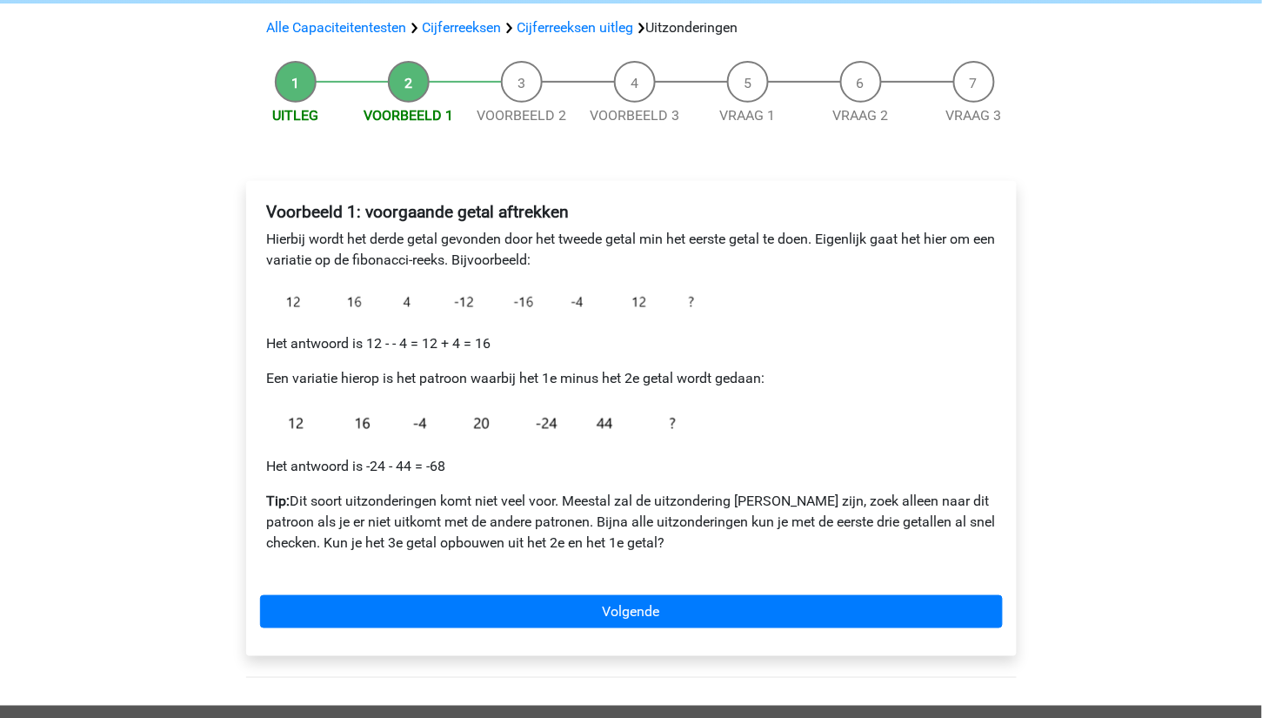
scroll to position [135, 0]
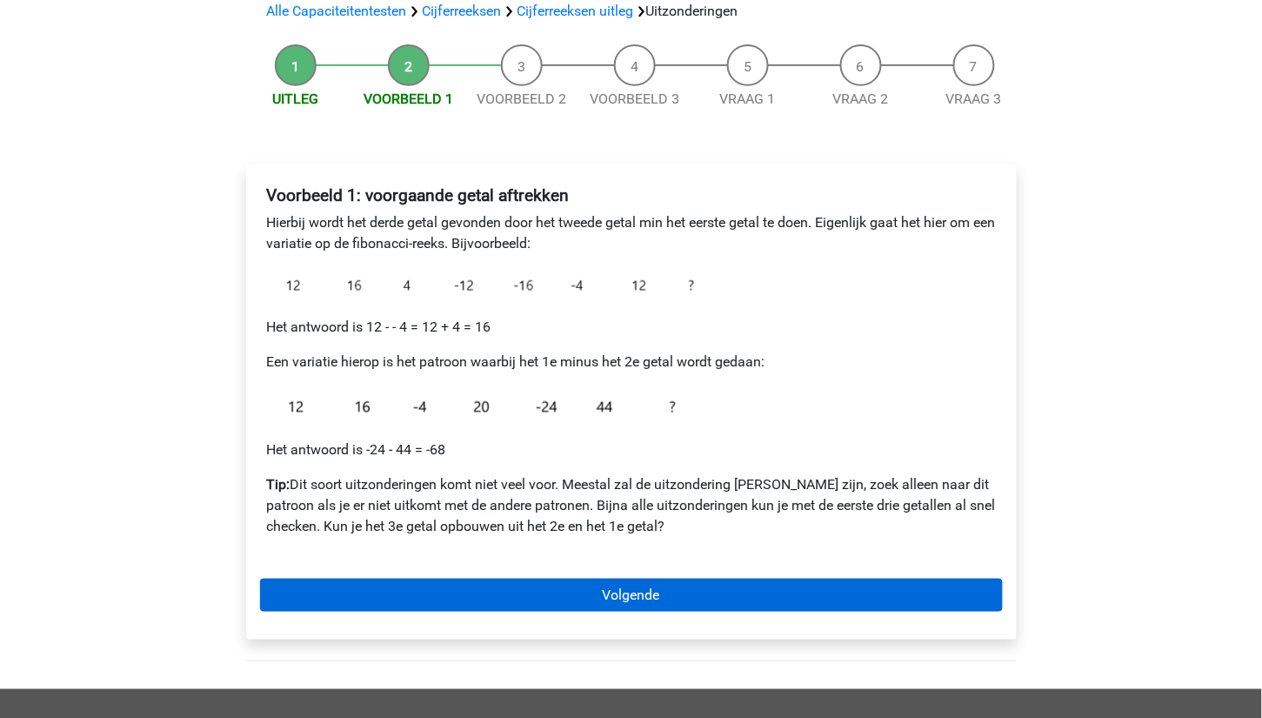
click at [499, 587] on link "Volgende" at bounding box center [631, 594] width 743 height 33
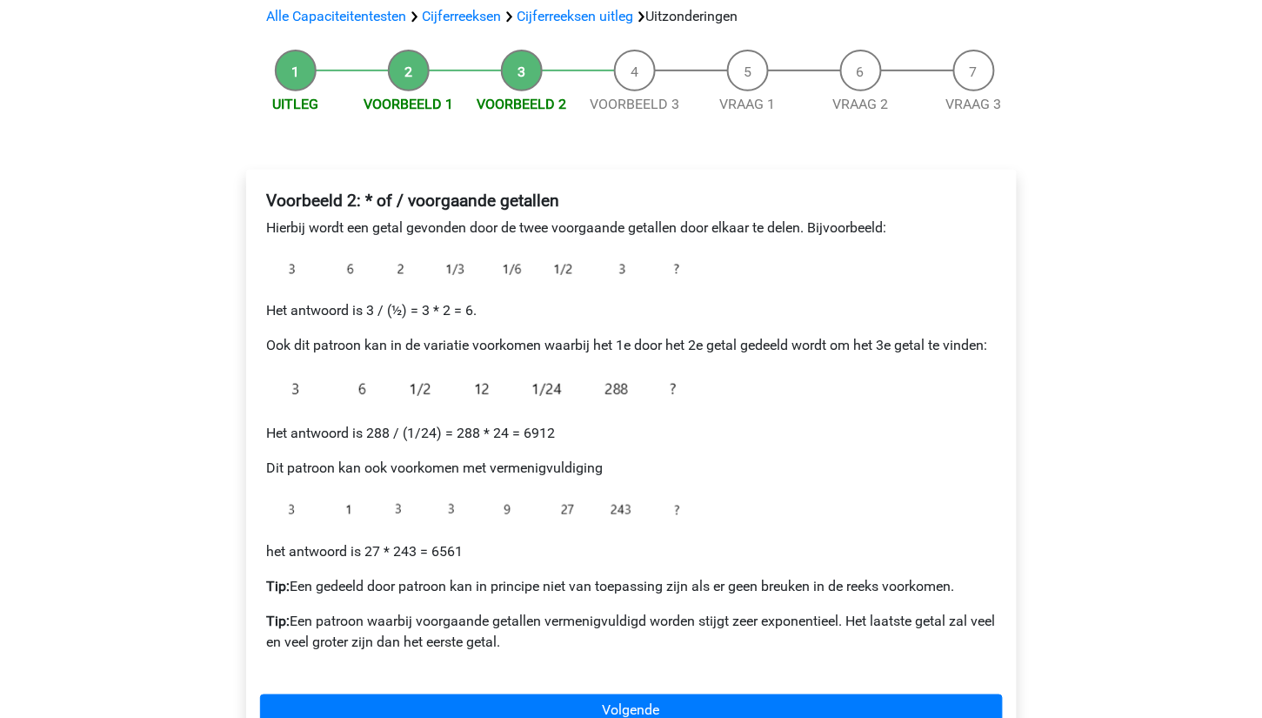
scroll to position [166, 0]
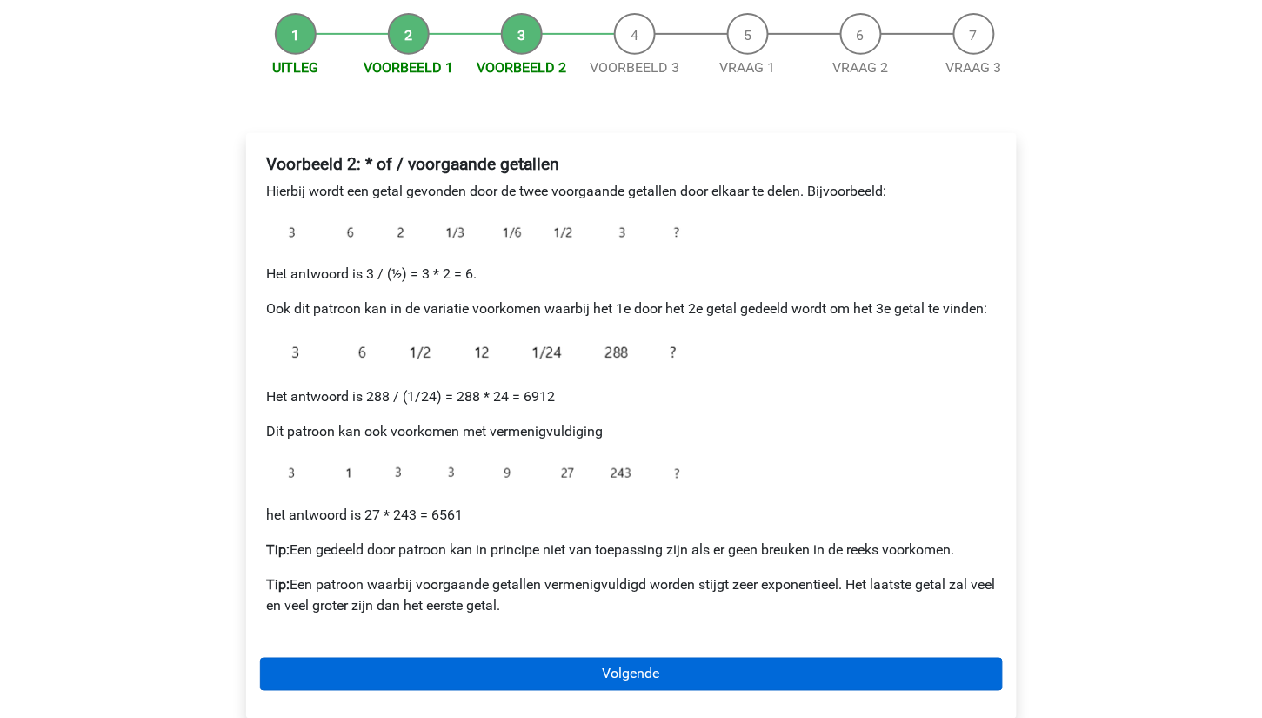
click at [570, 671] on link "Volgende" at bounding box center [631, 674] width 743 height 33
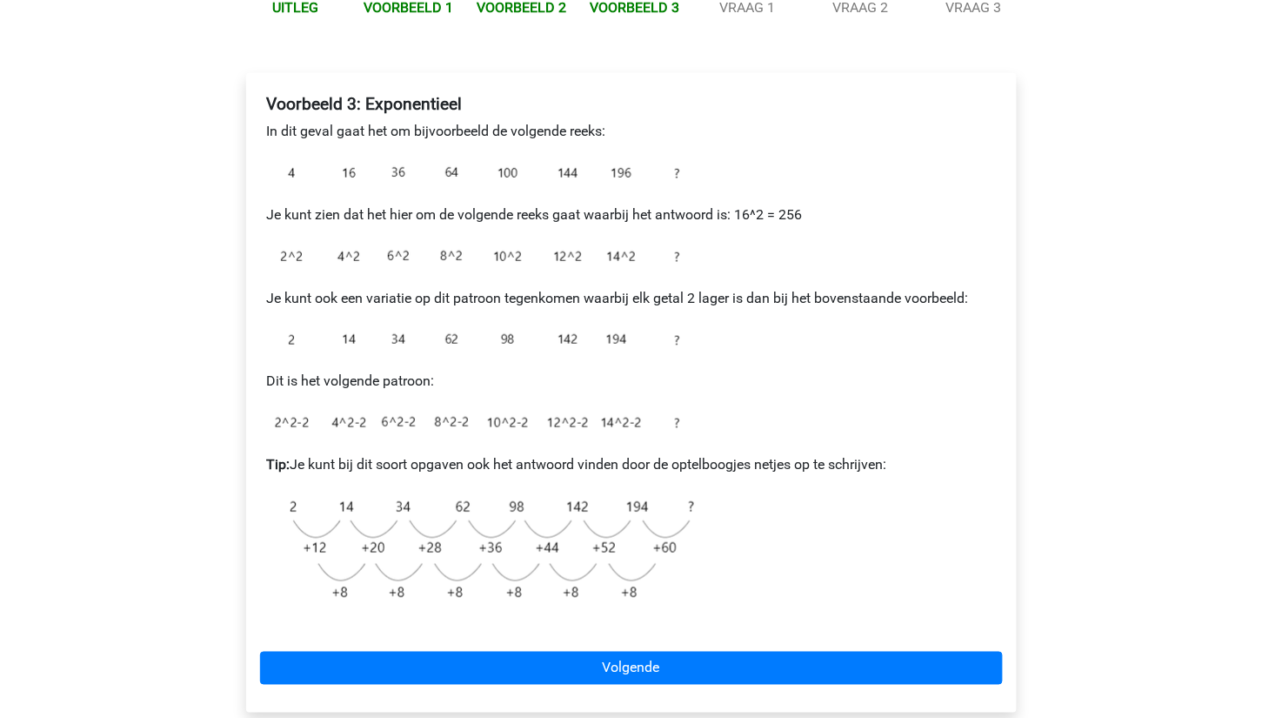
scroll to position [228, 0]
